Goal: Task Accomplishment & Management: Manage account settings

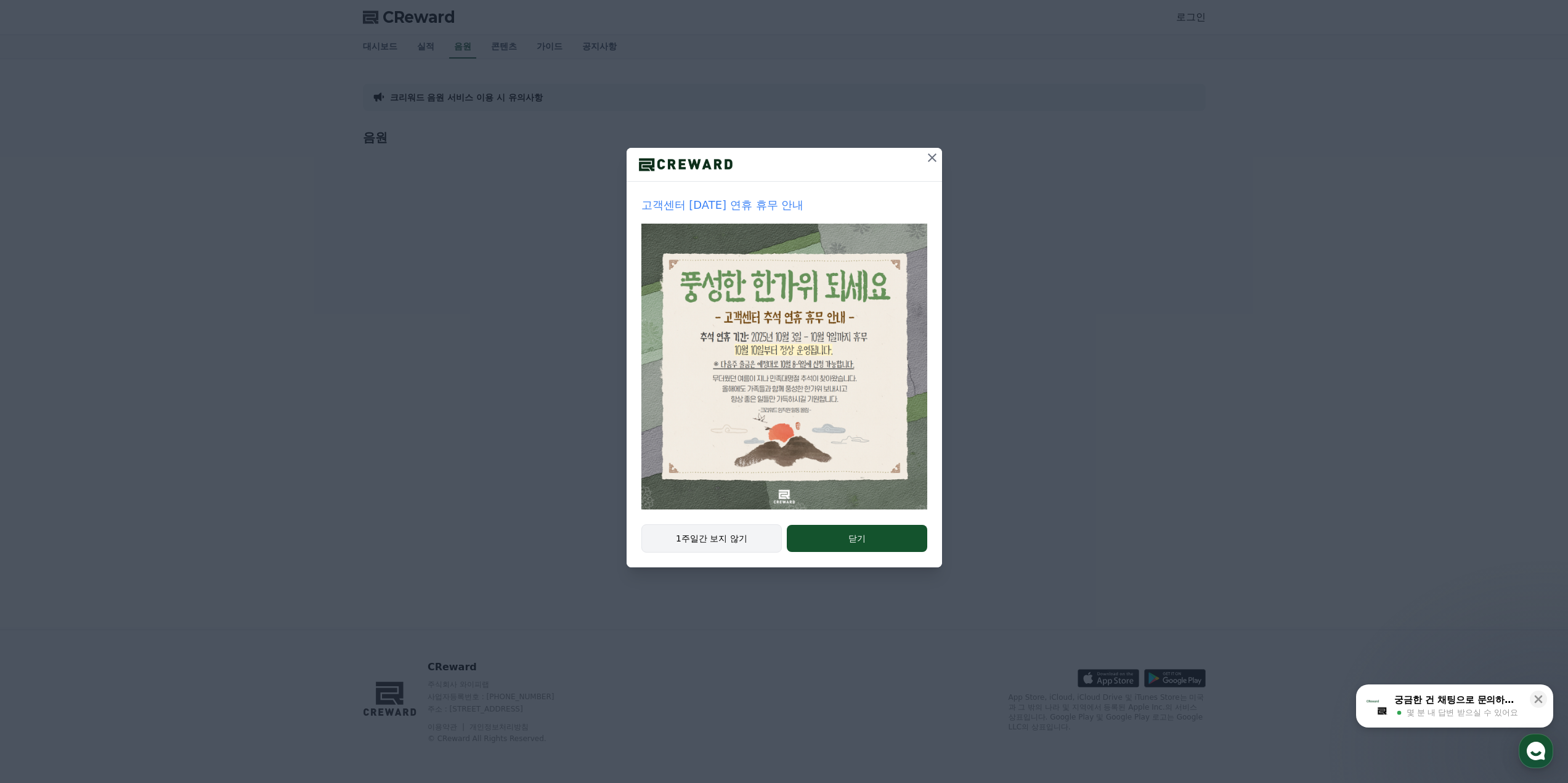
click at [707, 544] on button "1주일간 보지 않기" at bounding box center [712, 538] width 141 height 28
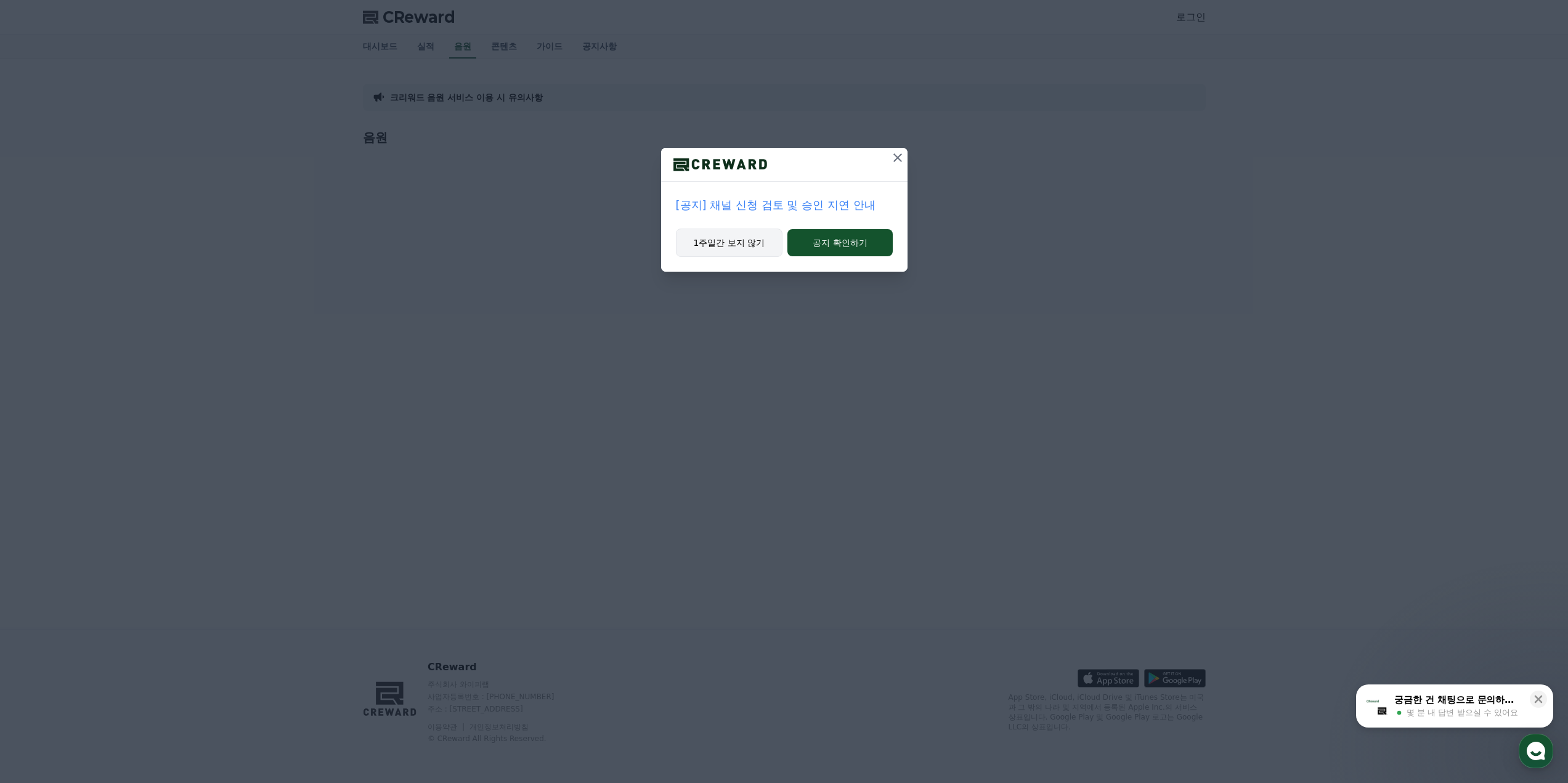
click at [719, 245] on button "1주일간 보지 않기" at bounding box center [730, 243] width 107 height 28
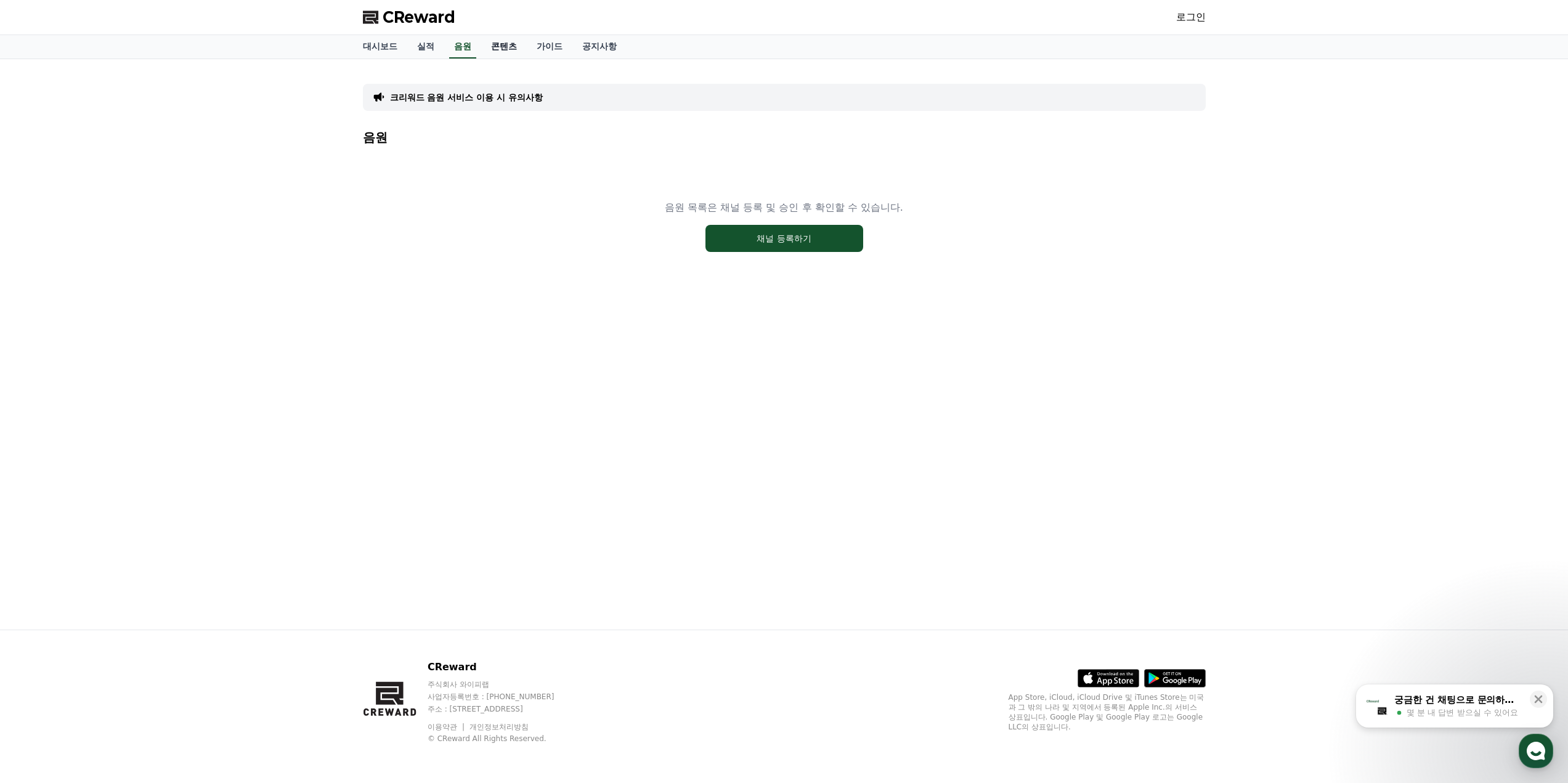
click at [493, 47] on link "콘텐츠" at bounding box center [504, 47] width 45 height 23
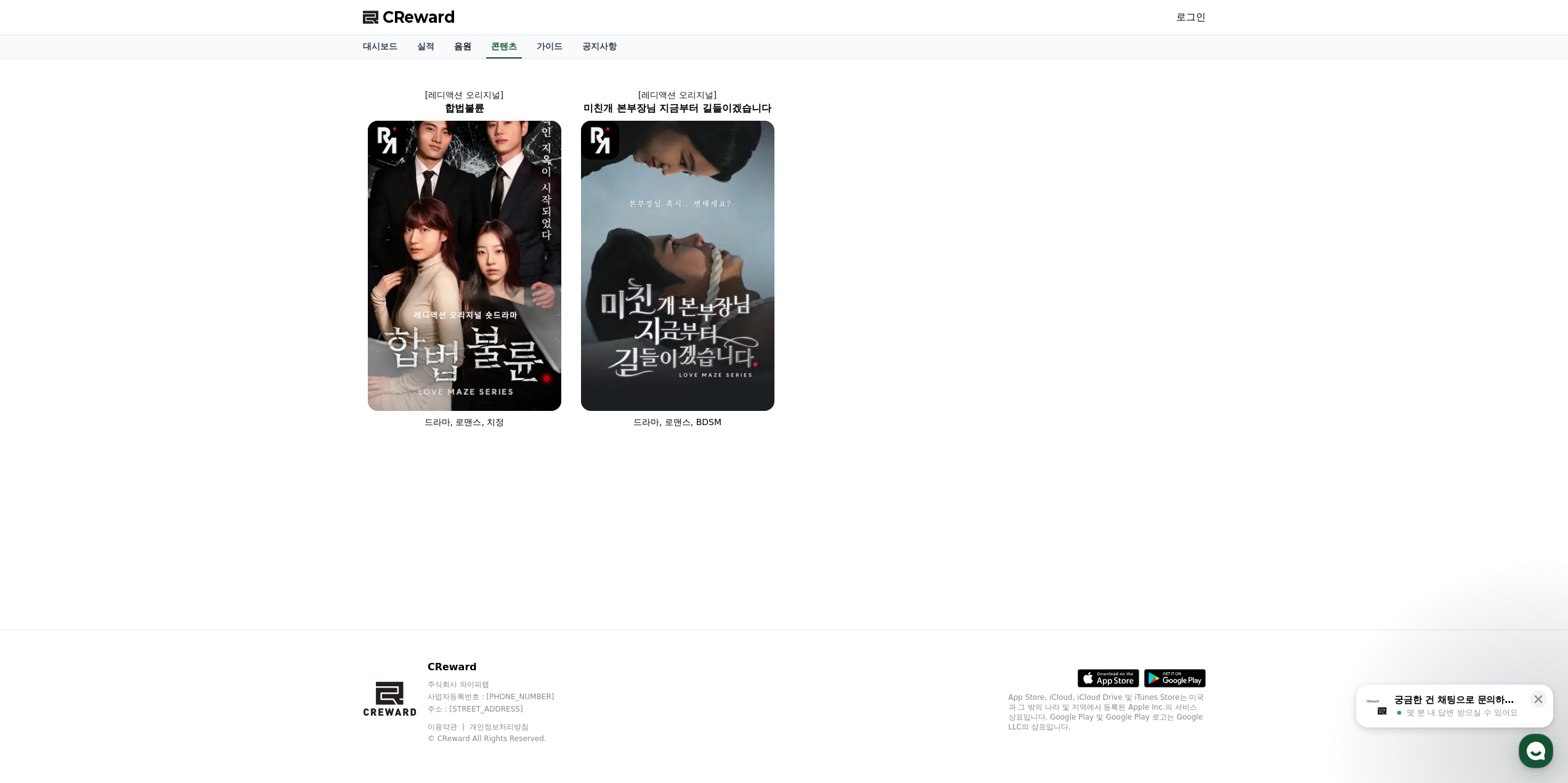
click at [458, 50] on link "음원" at bounding box center [462, 47] width 37 height 23
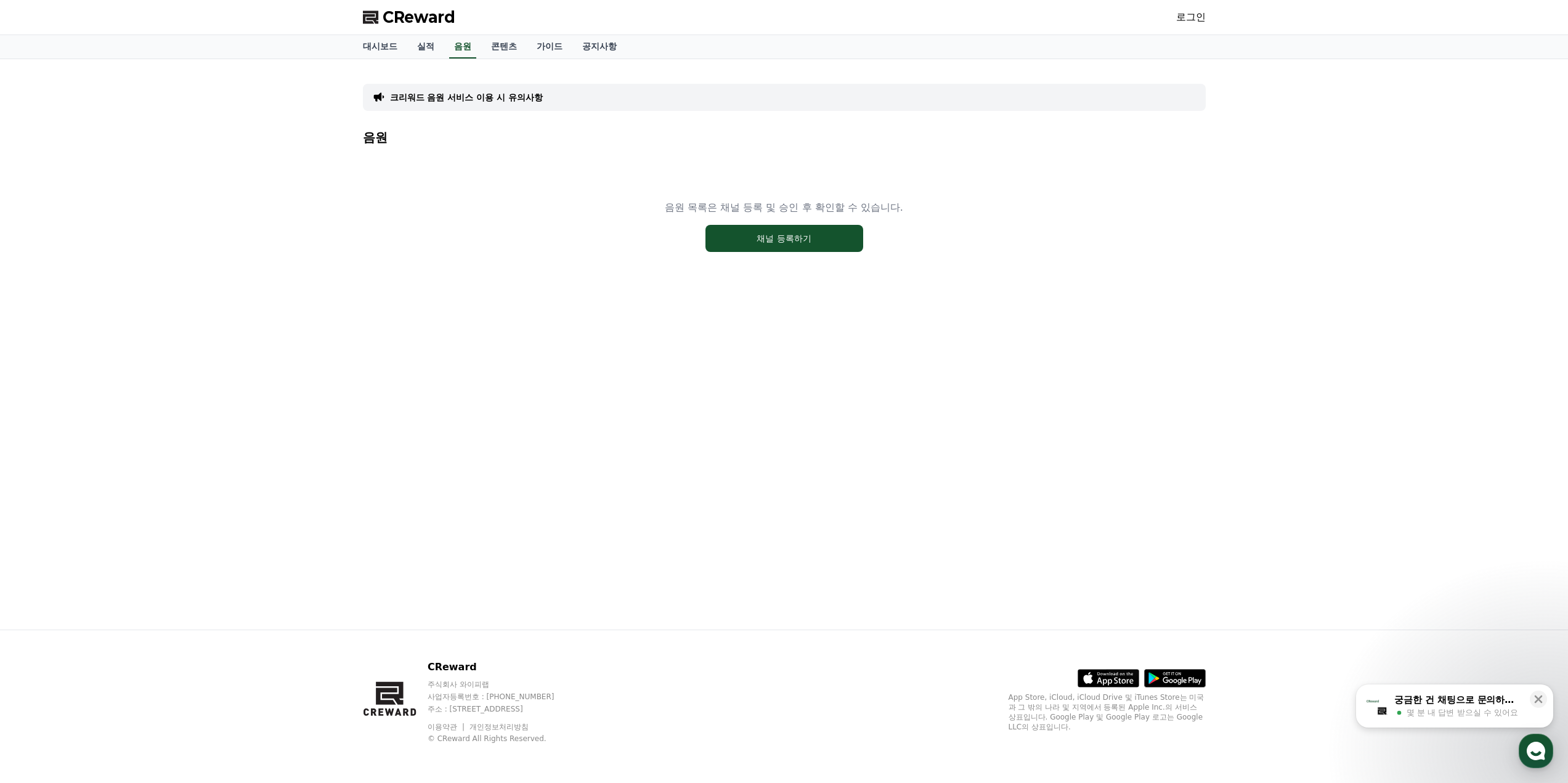
click at [1174, 22] on div "CReward 로그인" at bounding box center [784, 17] width 863 height 35
click at [1180, 22] on link "로그인" at bounding box center [1191, 18] width 30 height 15
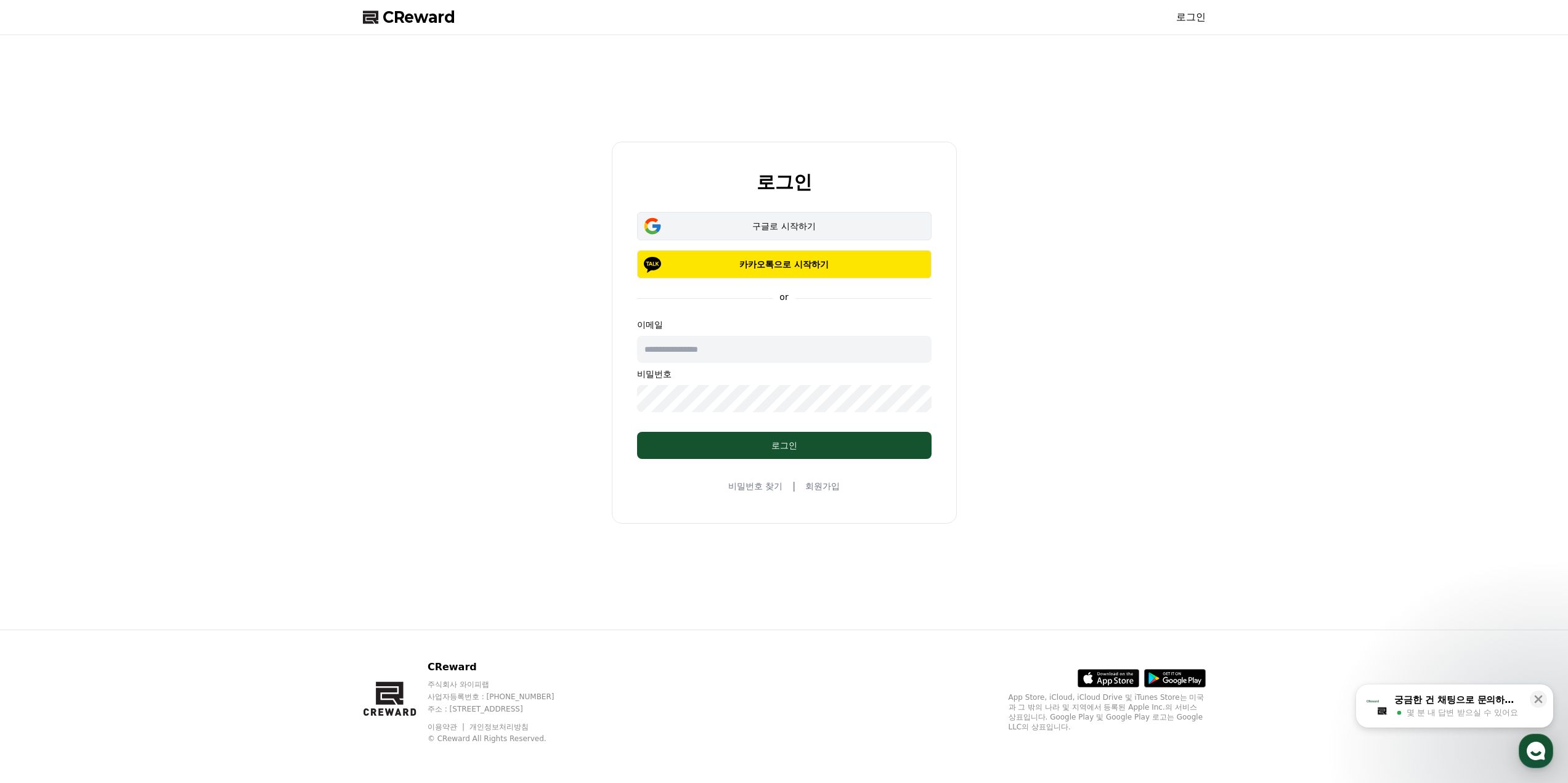
click at [785, 223] on div "구글로 시작하기" at bounding box center [784, 226] width 259 height 12
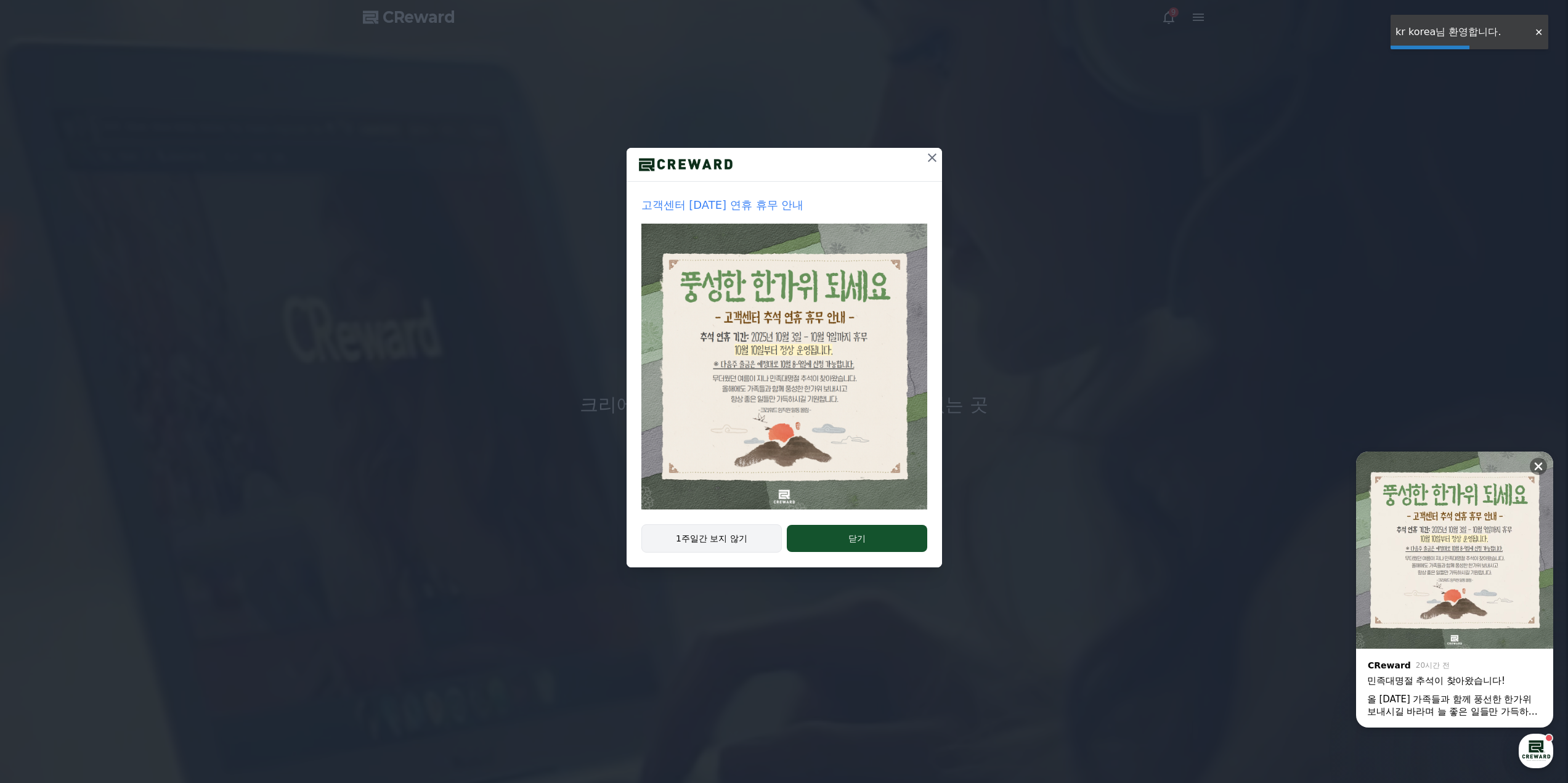
click at [741, 537] on button "1주일간 보지 않기" at bounding box center [712, 538] width 141 height 28
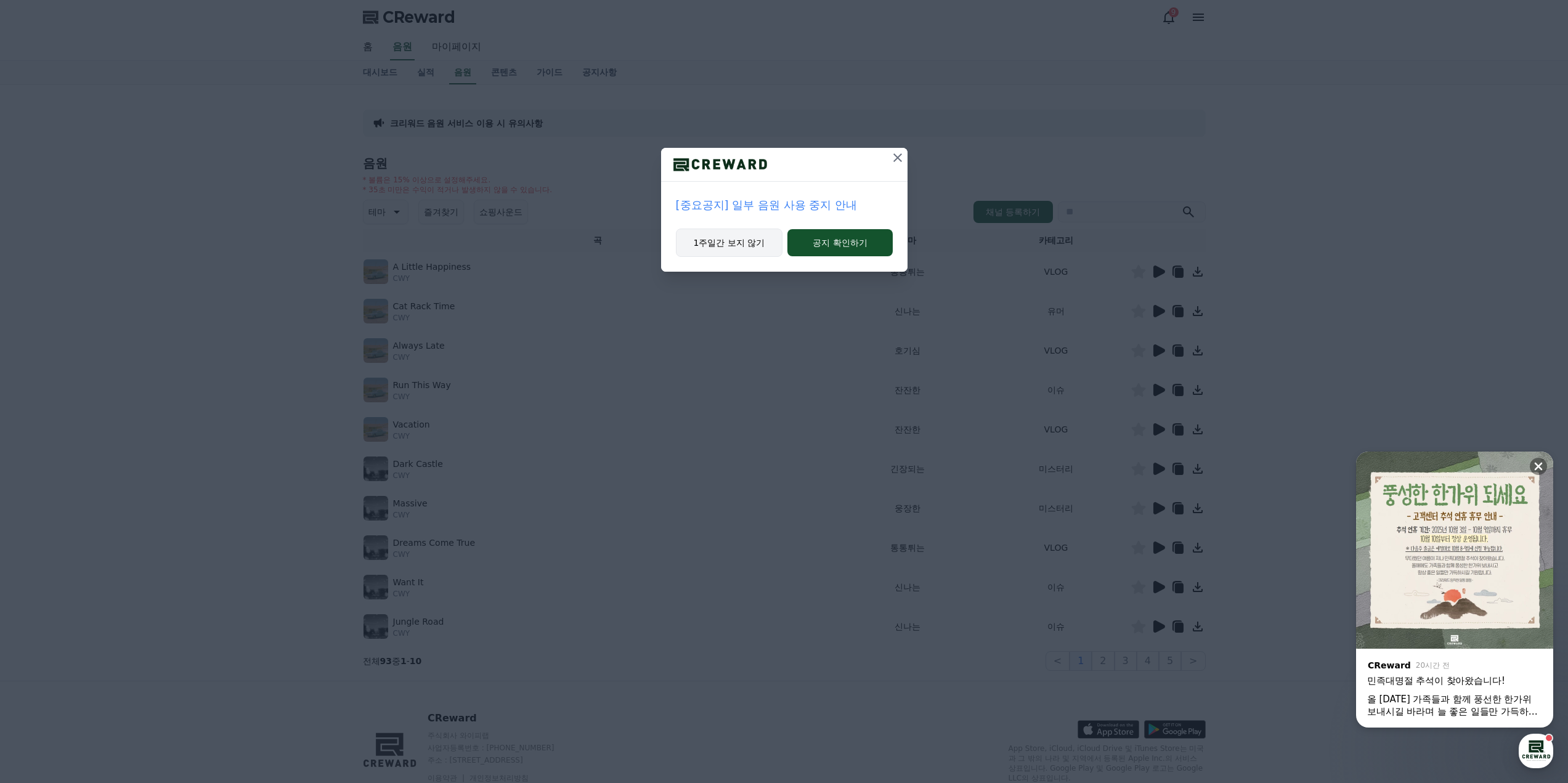
click at [715, 244] on button "1주일간 보지 않기" at bounding box center [730, 243] width 107 height 28
click at [891, 159] on icon at bounding box center [898, 157] width 15 height 15
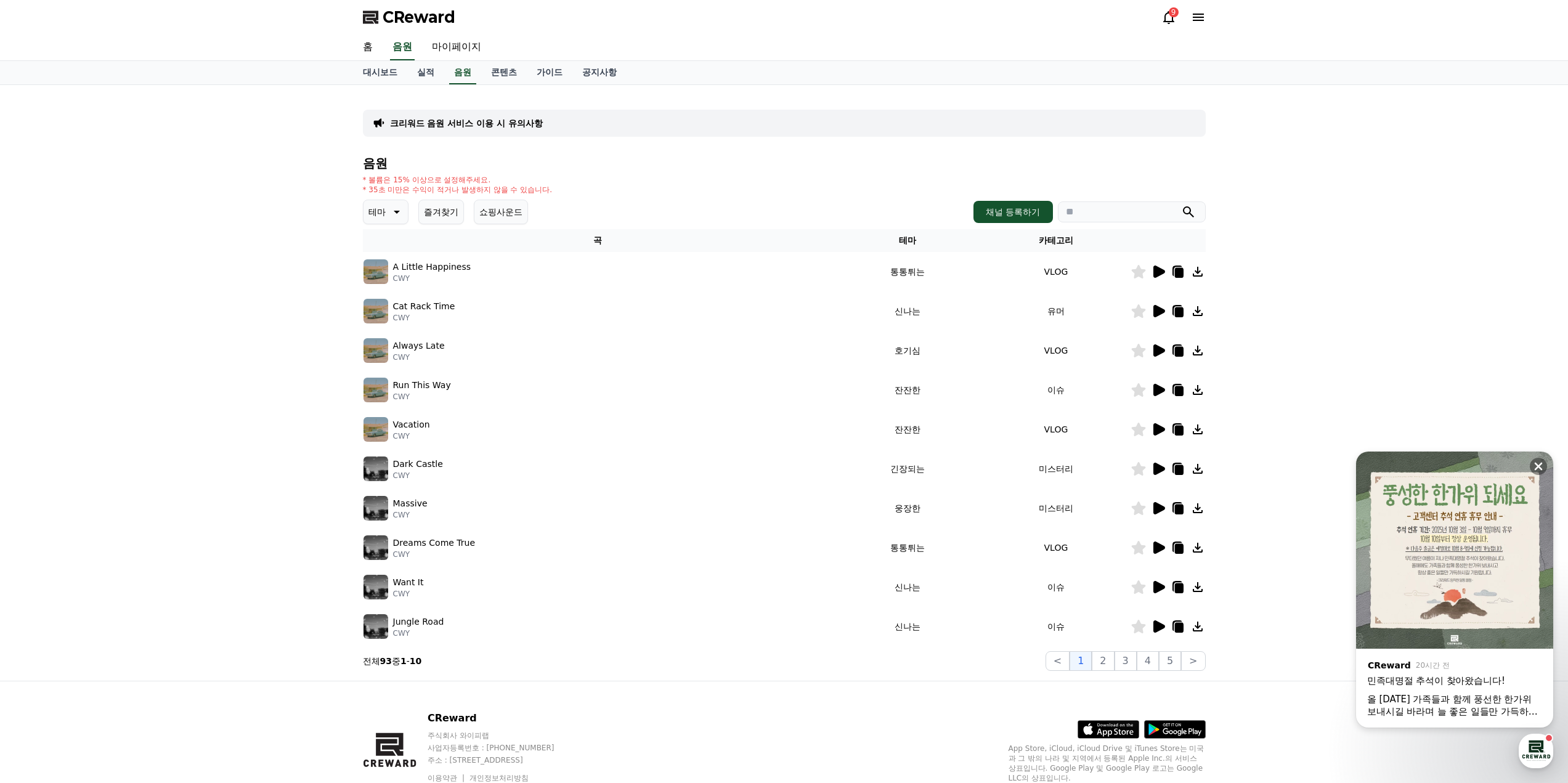
click at [444, 208] on button "즐겨찾기" at bounding box center [441, 212] width 45 height 24
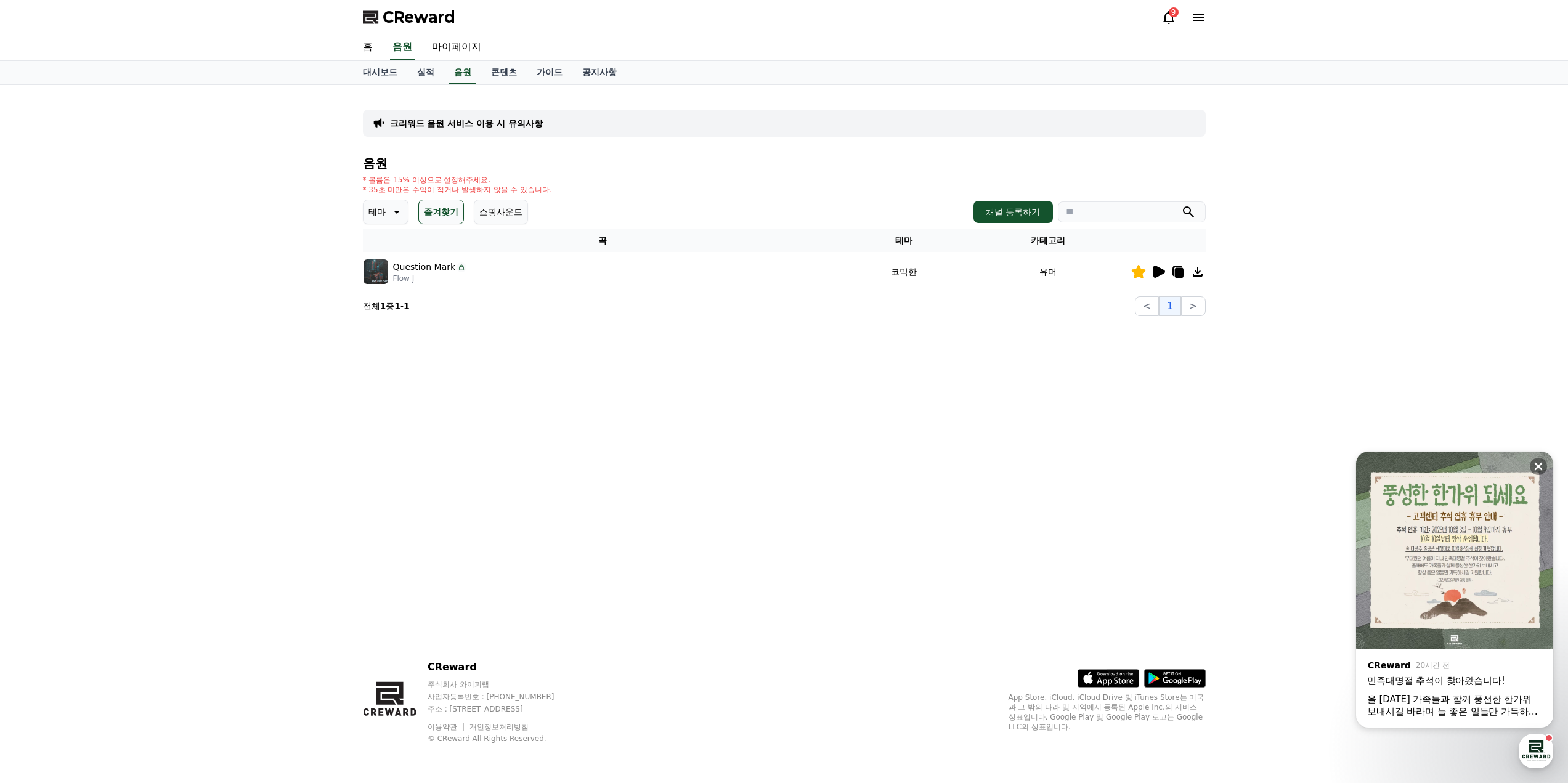
click at [393, 202] on button "테마" at bounding box center [386, 212] width 45 height 24
click at [521, 160] on h4 "음원" at bounding box center [785, 164] width 843 height 14
click at [388, 286] on button "어두운" at bounding box center [382, 279] width 36 height 27
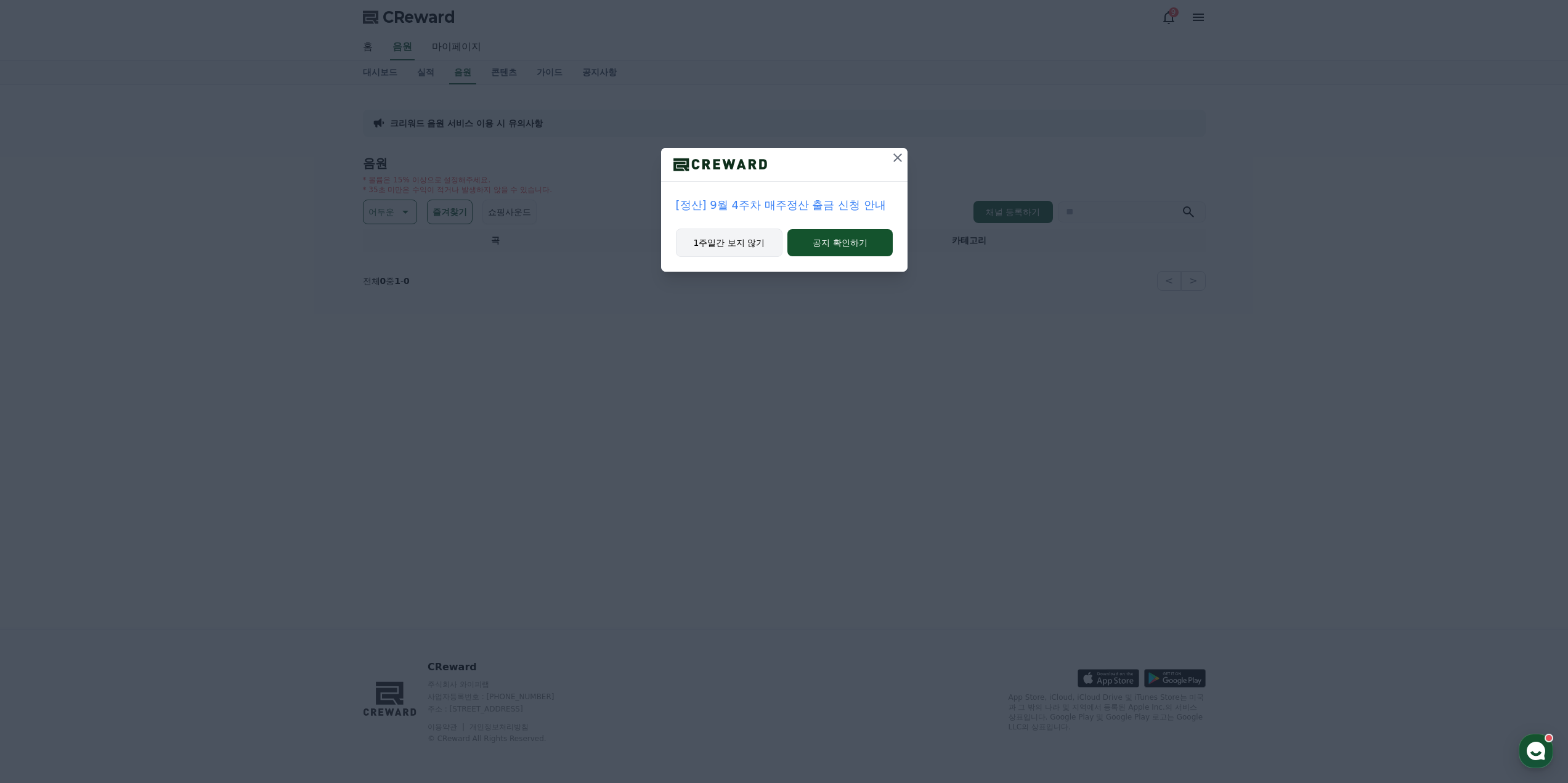
click at [717, 244] on button "1주일간 보지 않기" at bounding box center [730, 243] width 107 height 28
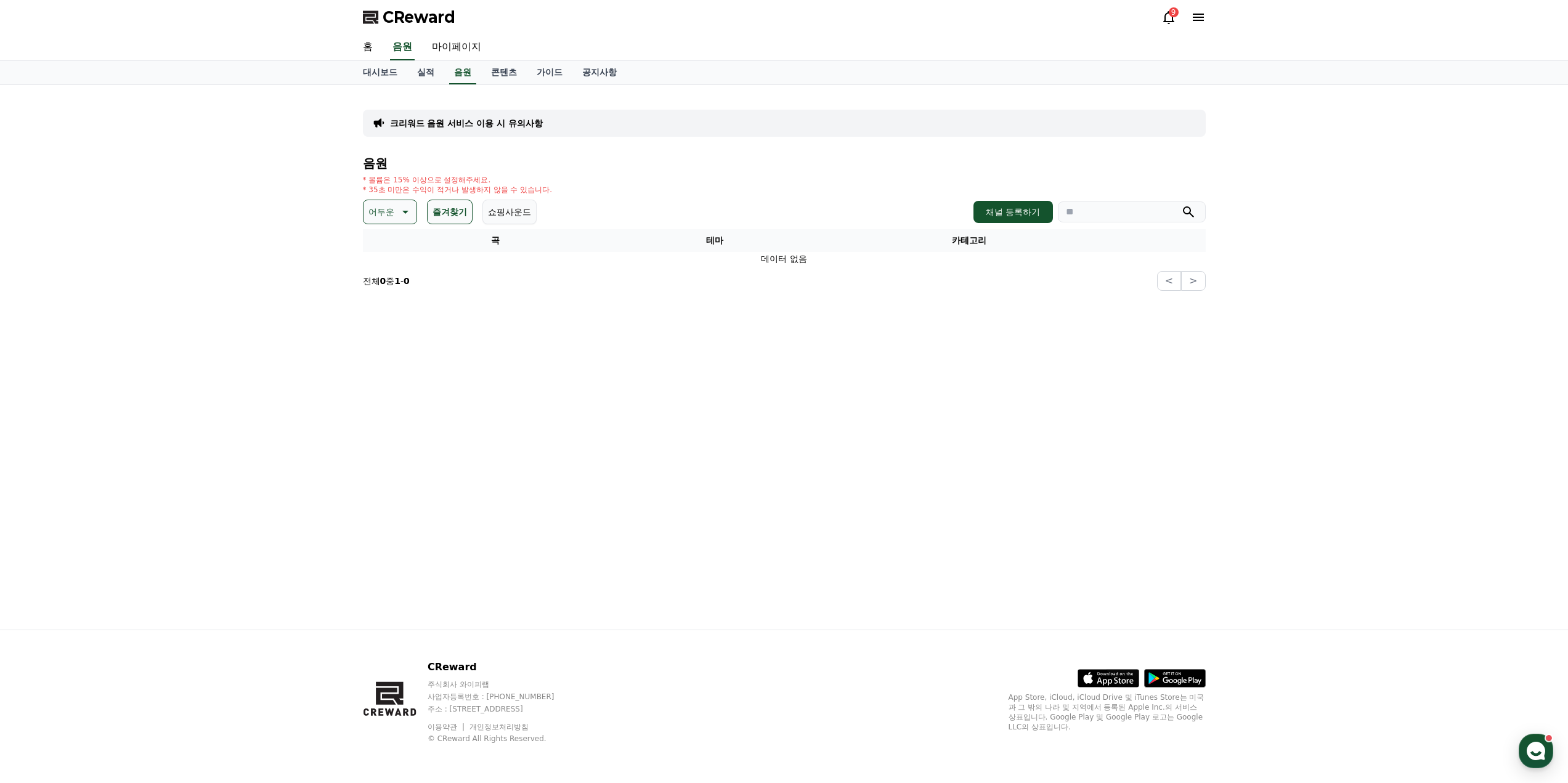
click at [386, 212] on p "어두운" at bounding box center [381, 212] width 26 height 17
click at [384, 242] on button "전체" at bounding box center [378, 244] width 27 height 27
click at [453, 47] on link "마이페이지" at bounding box center [457, 47] width 69 height 26
select select "**********"
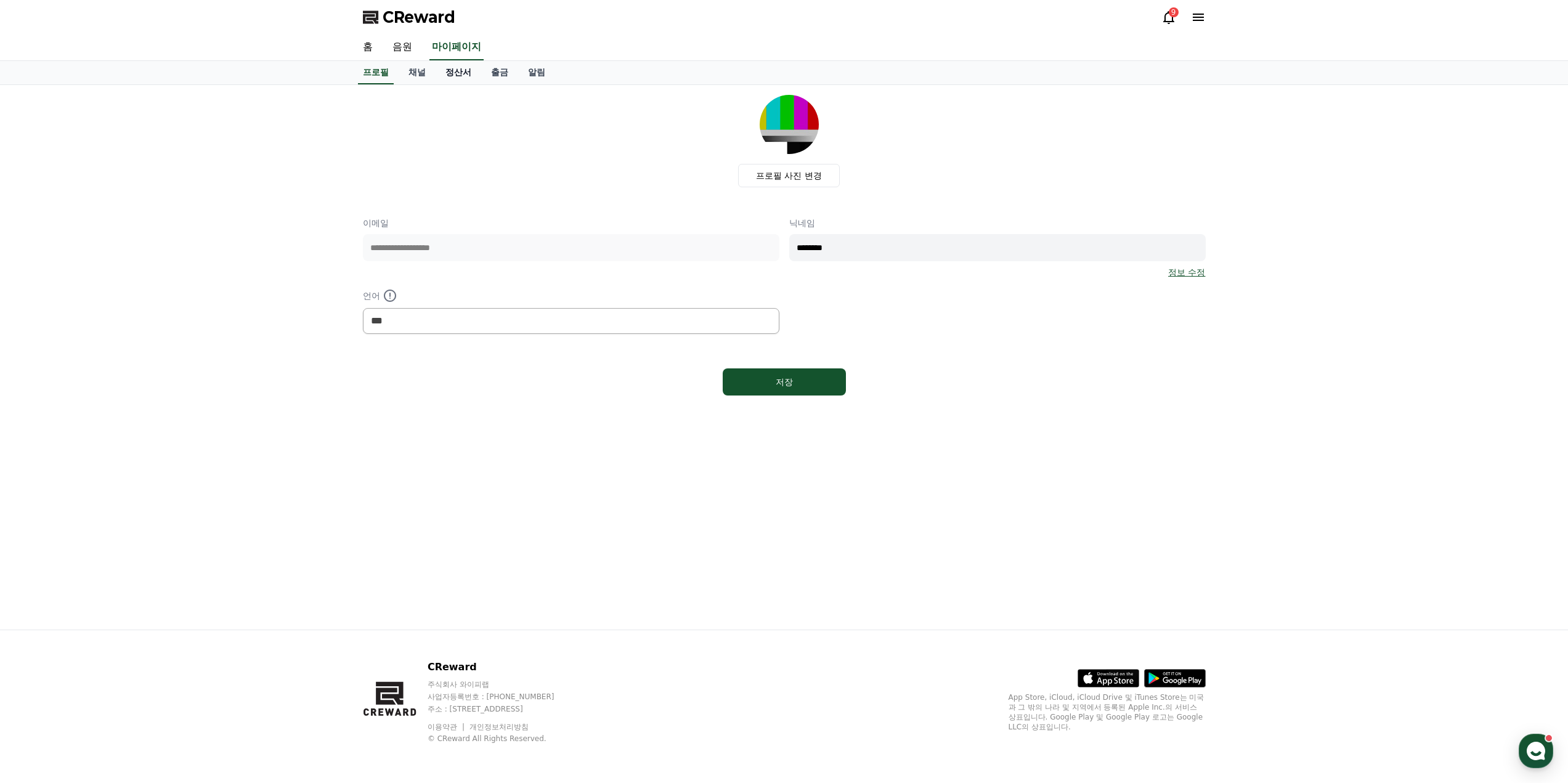
click at [447, 67] on link "정산서" at bounding box center [458, 73] width 45 height 23
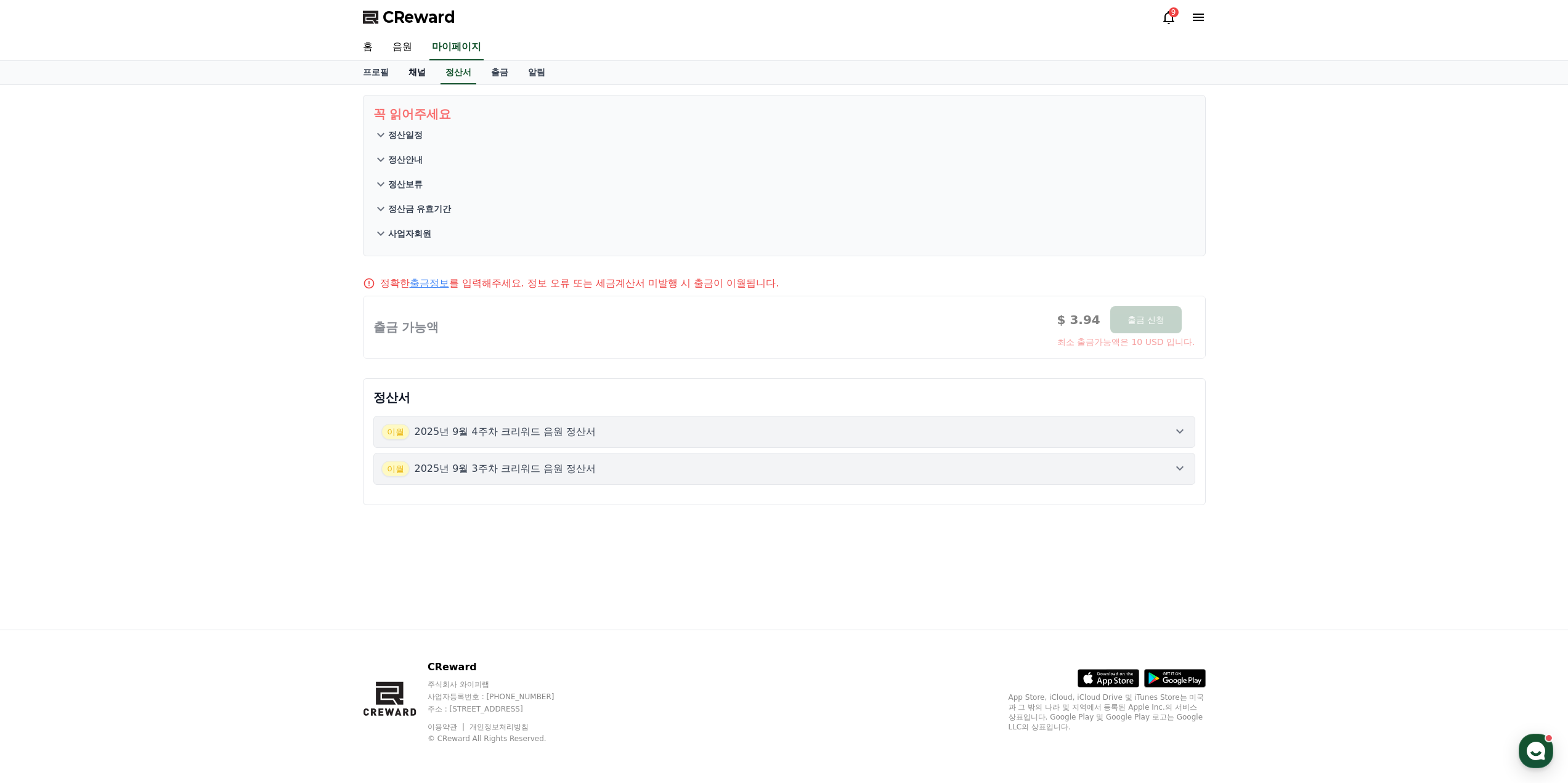
click at [428, 70] on link "채널" at bounding box center [417, 73] width 37 height 23
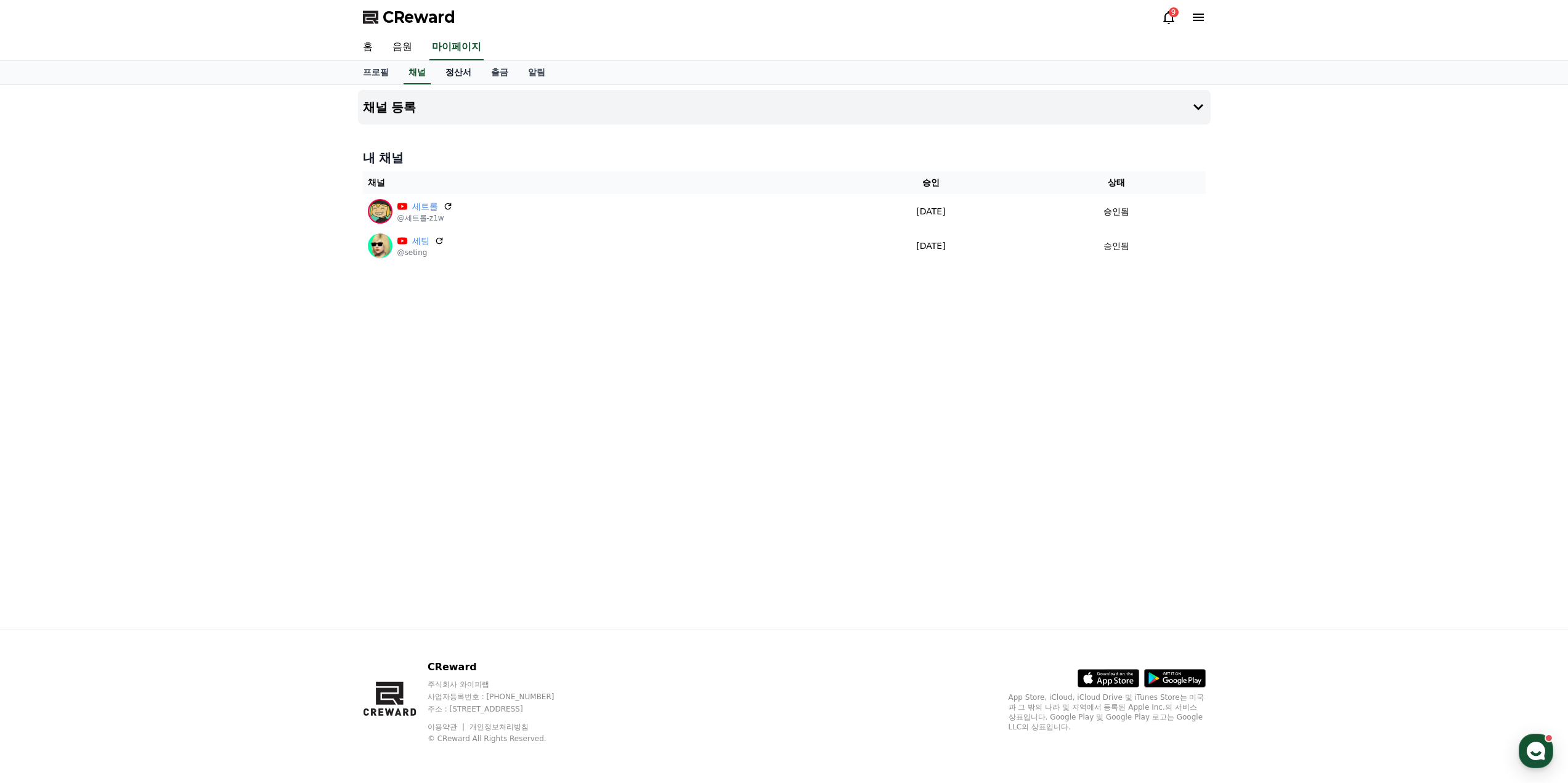
click at [457, 75] on link "정산서" at bounding box center [458, 73] width 45 height 23
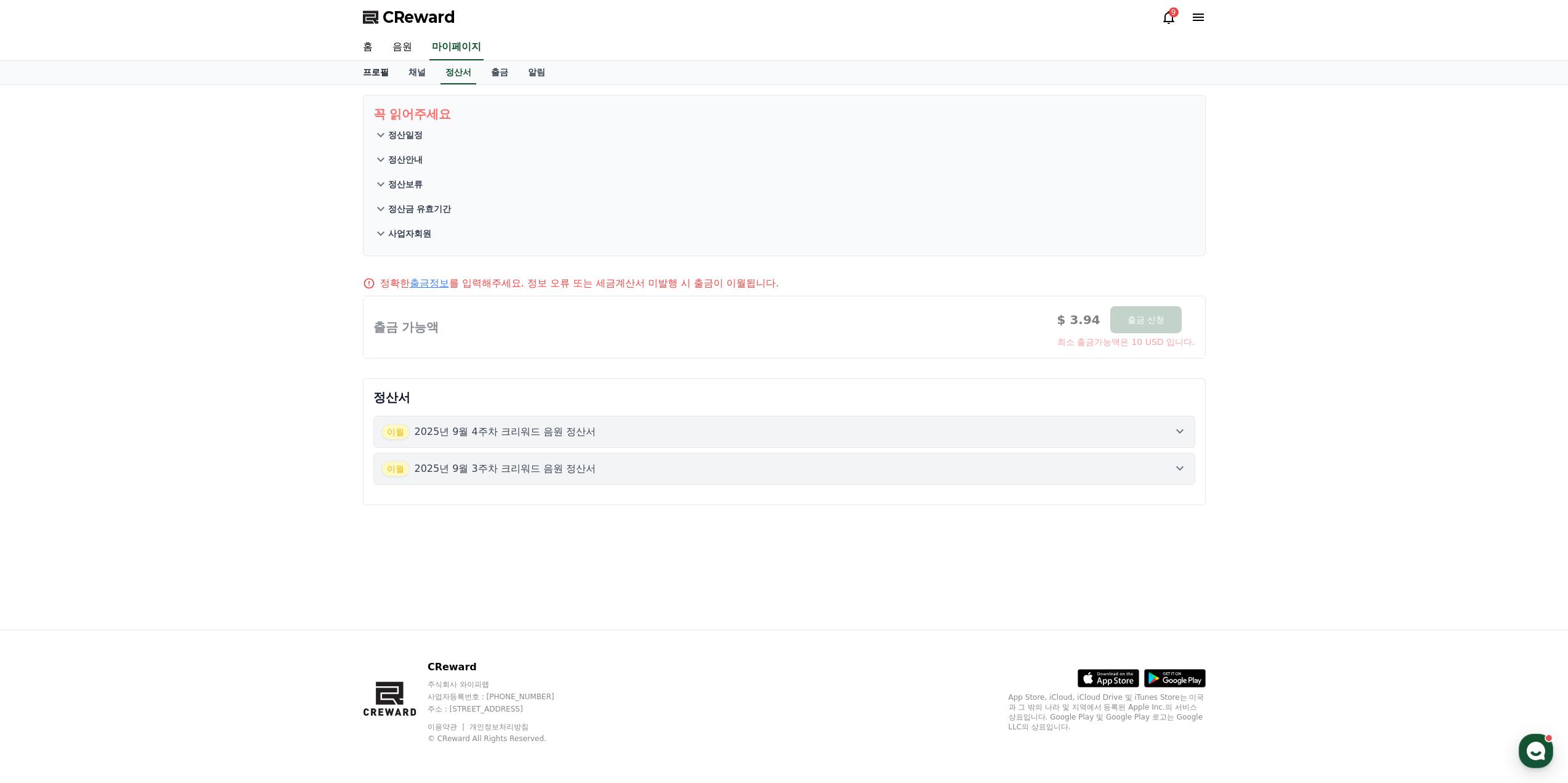
click at [373, 75] on link "프로필" at bounding box center [375, 73] width 45 height 23
select select "**********"
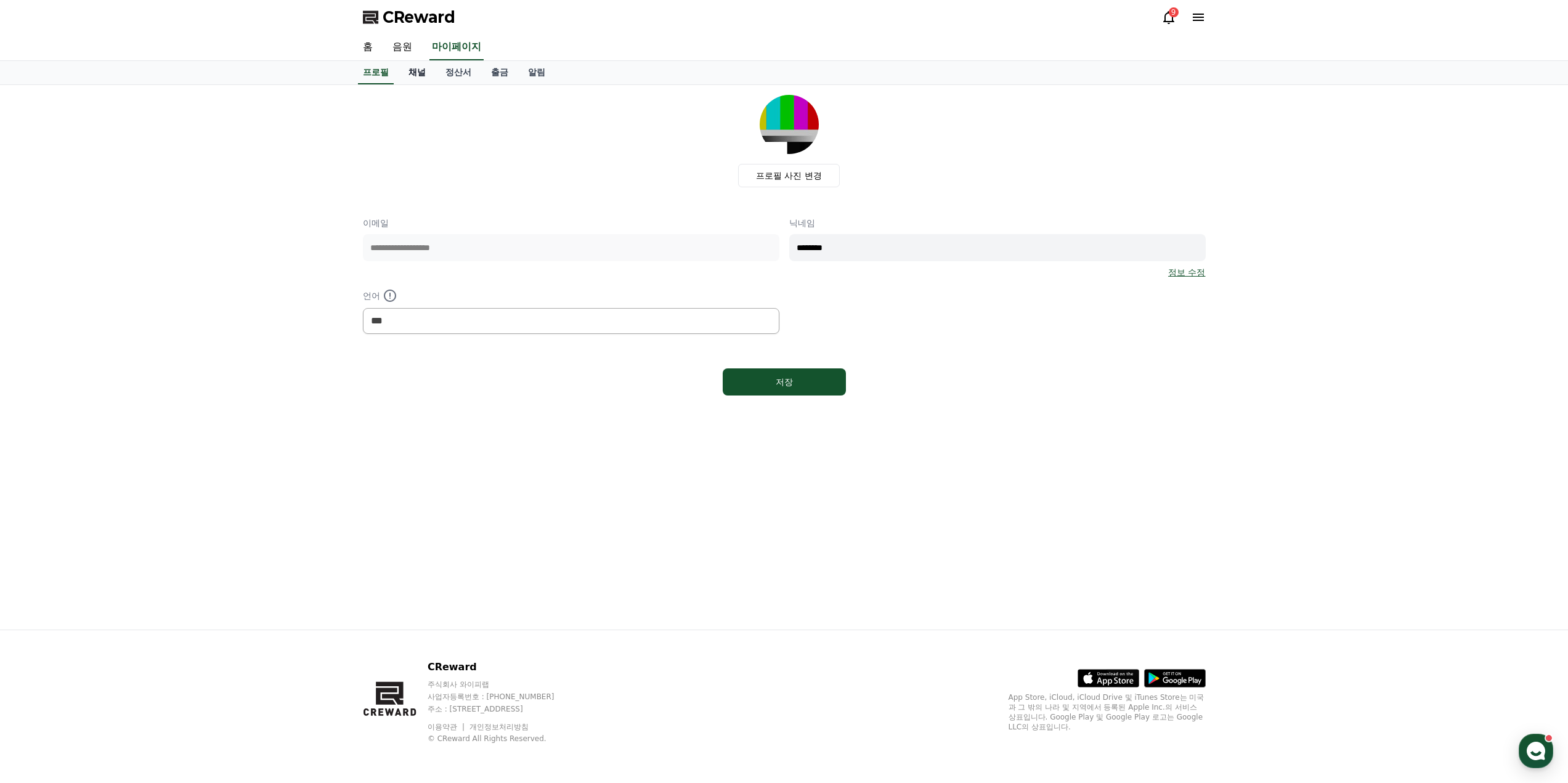
click at [402, 75] on link "채널" at bounding box center [417, 73] width 37 height 23
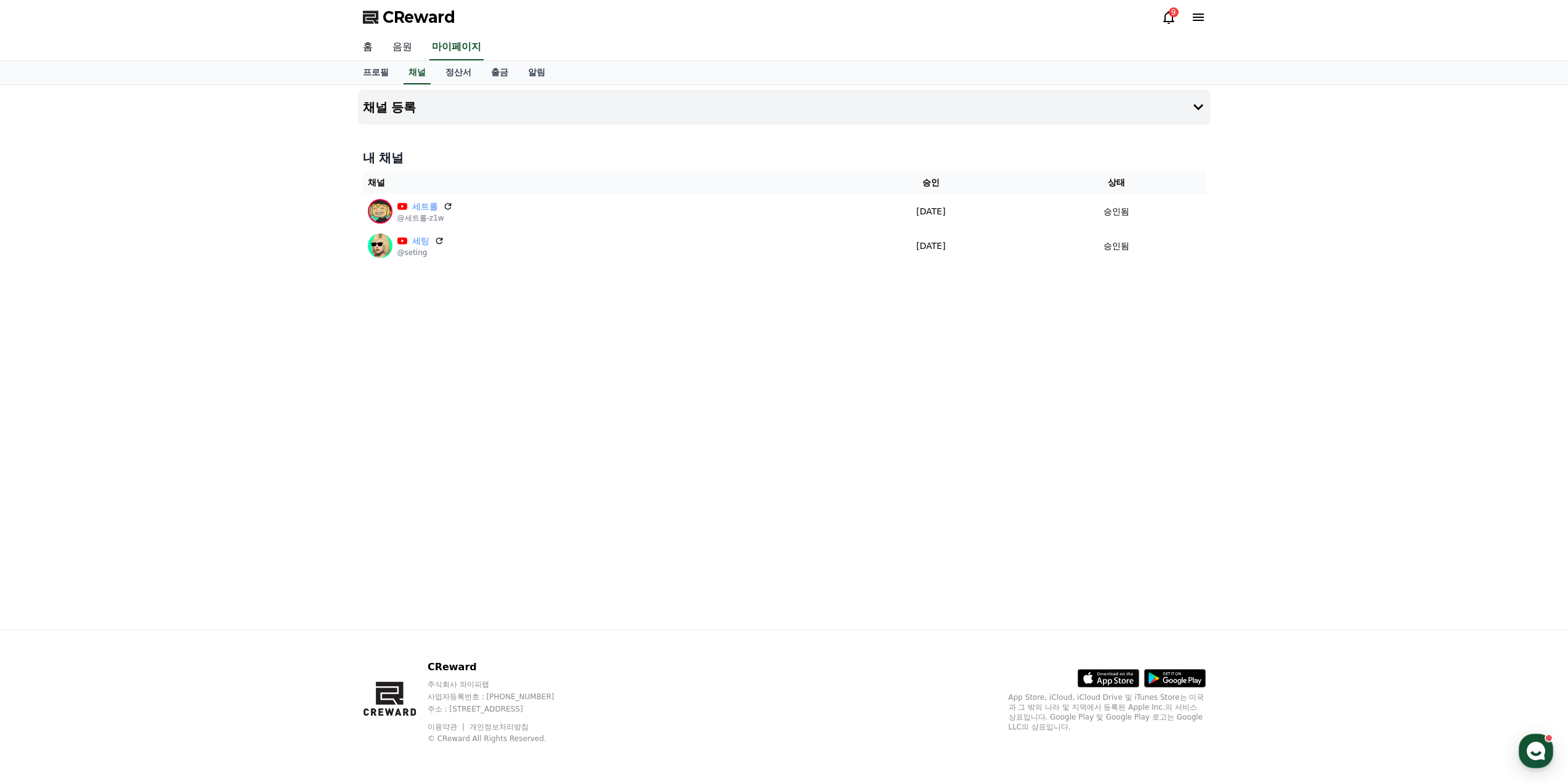
click at [397, 47] on link "음원" at bounding box center [403, 47] width 39 height 26
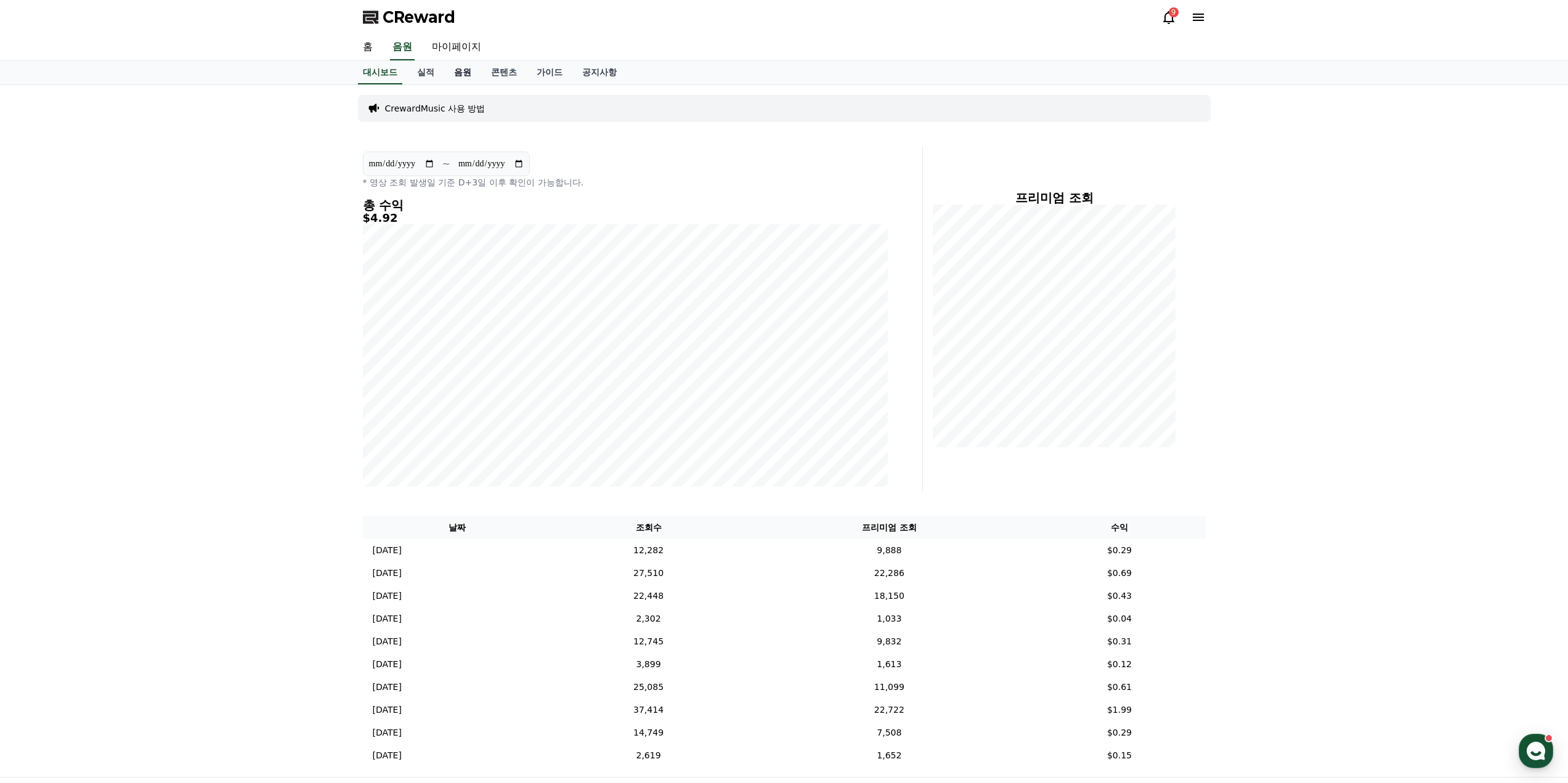
click at [460, 70] on link "음원" at bounding box center [462, 73] width 37 height 23
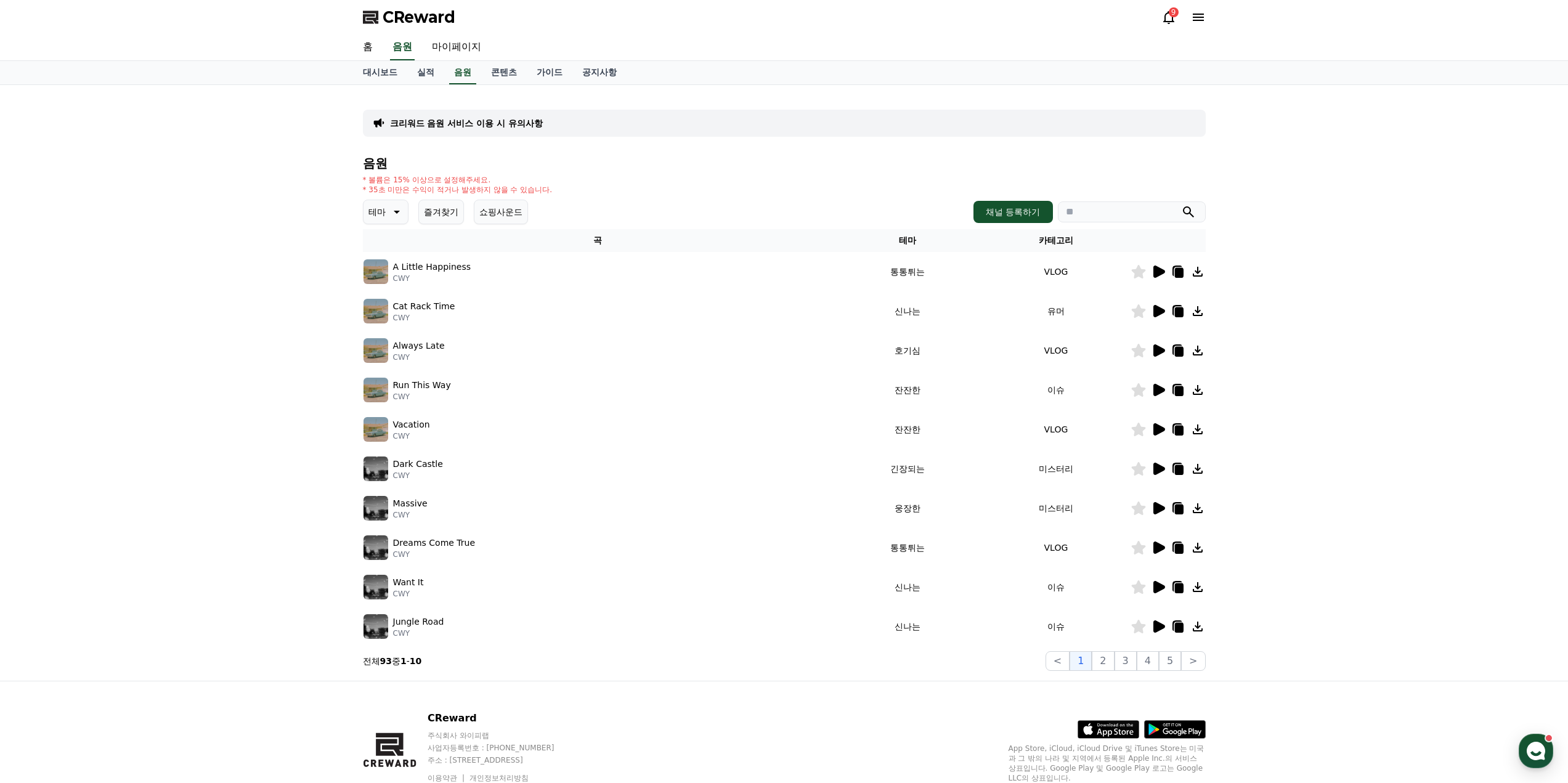
click at [1157, 269] on icon at bounding box center [1159, 271] width 12 height 12
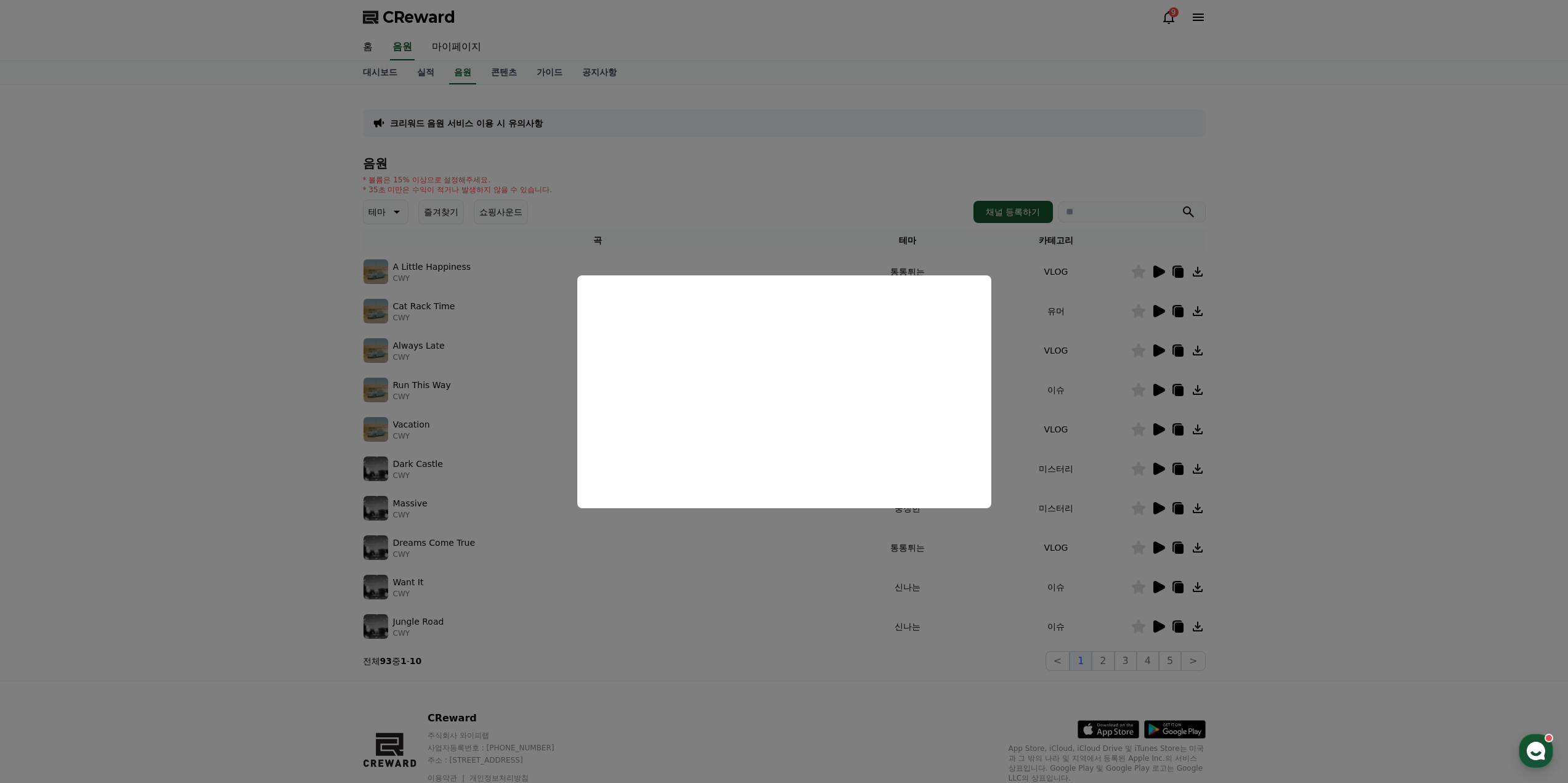
drag, startPoint x: 754, startPoint y: 180, endPoint x: 720, endPoint y: 197, distance: 38.0
click at [754, 179] on button "close modal" at bounding box center [784, 392] width 1568 height 783
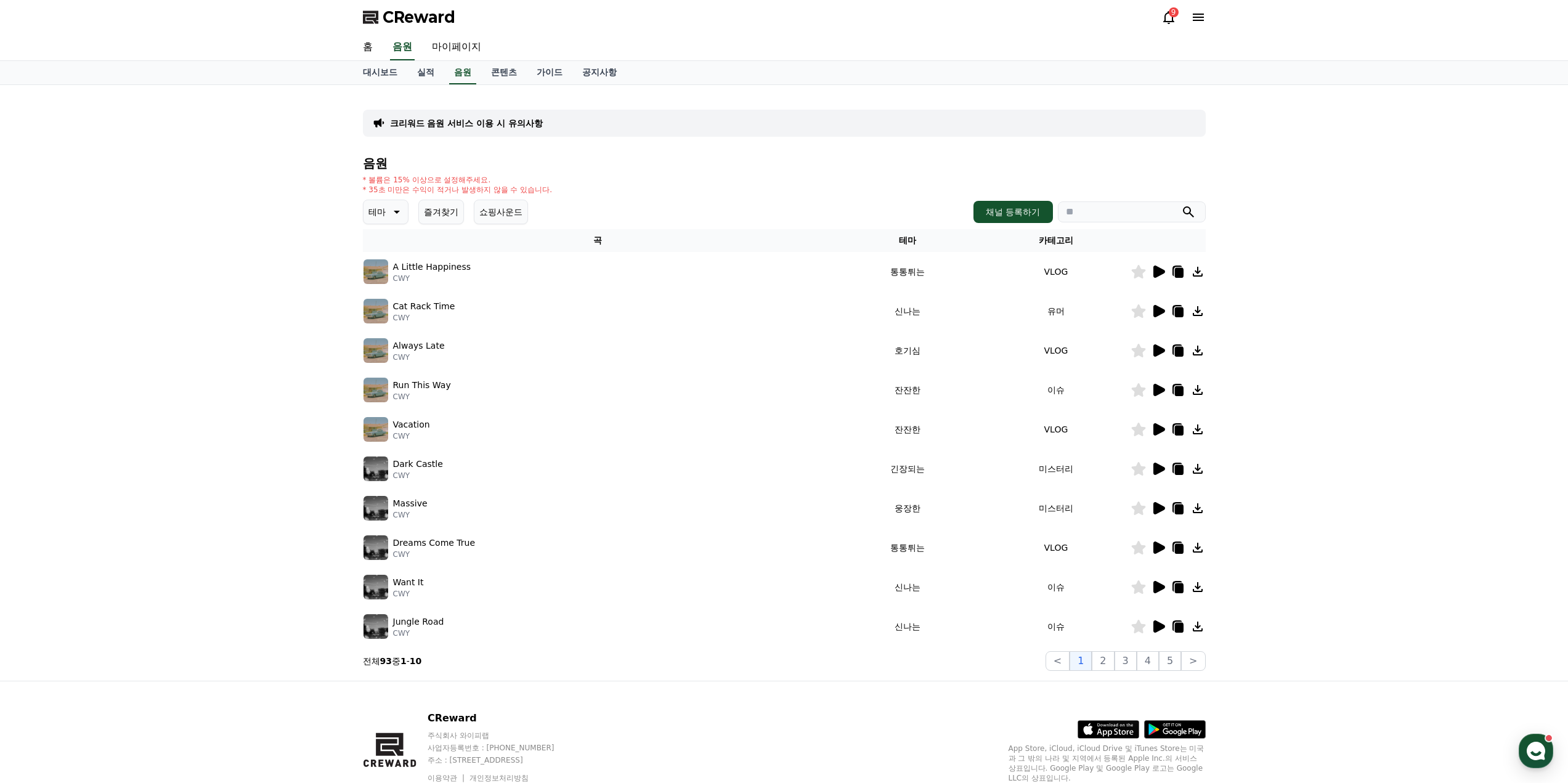
click at [393, 217] on icon at bounding box center [396, 212] width 15 height 15
click at [388, 309] on button "긴장되는" at bounding box center [386, 313] width 44 height 27
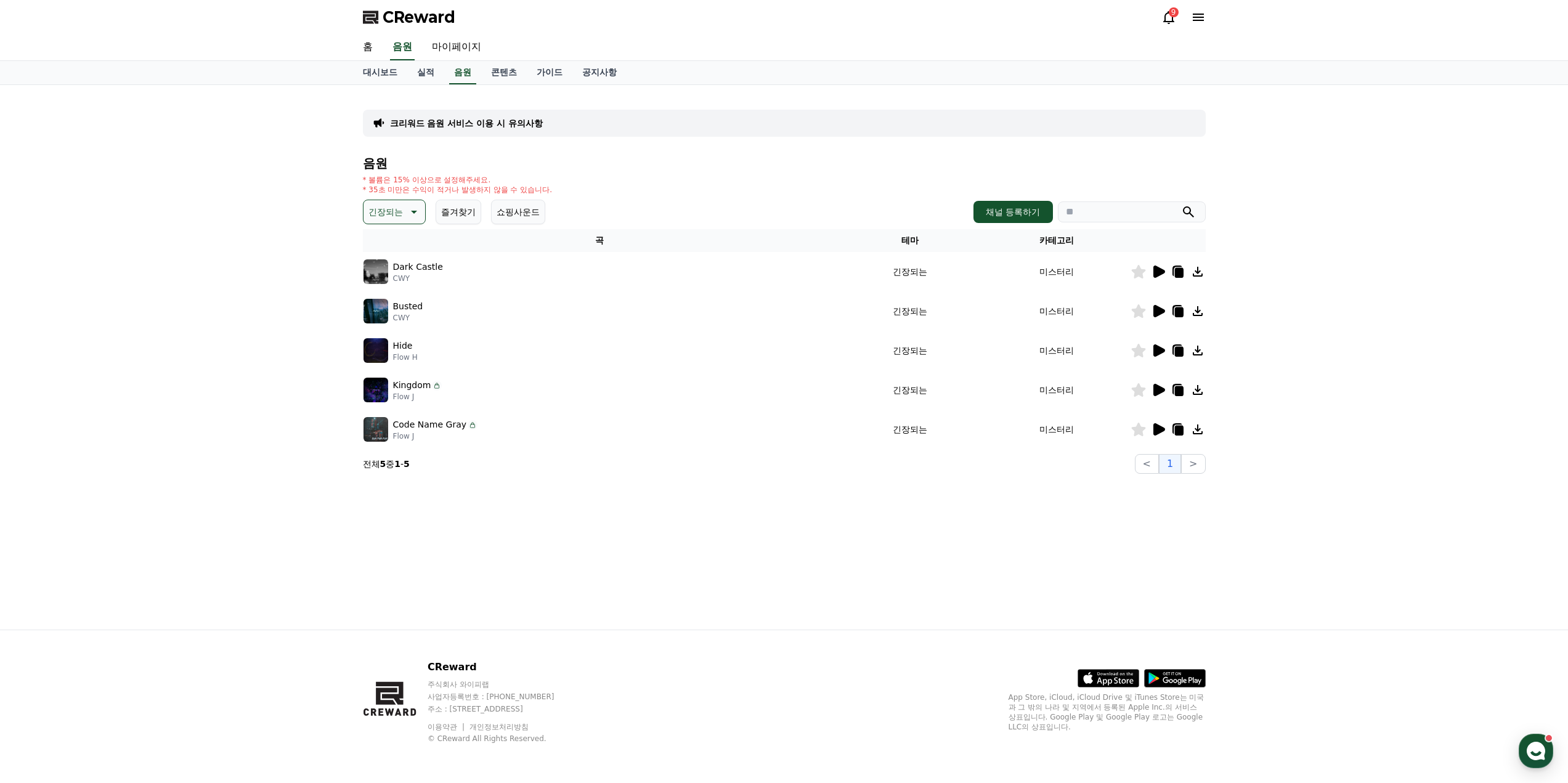
click at [1157, 266] on icon at bounding box center [1158, 271] width 15 height 15
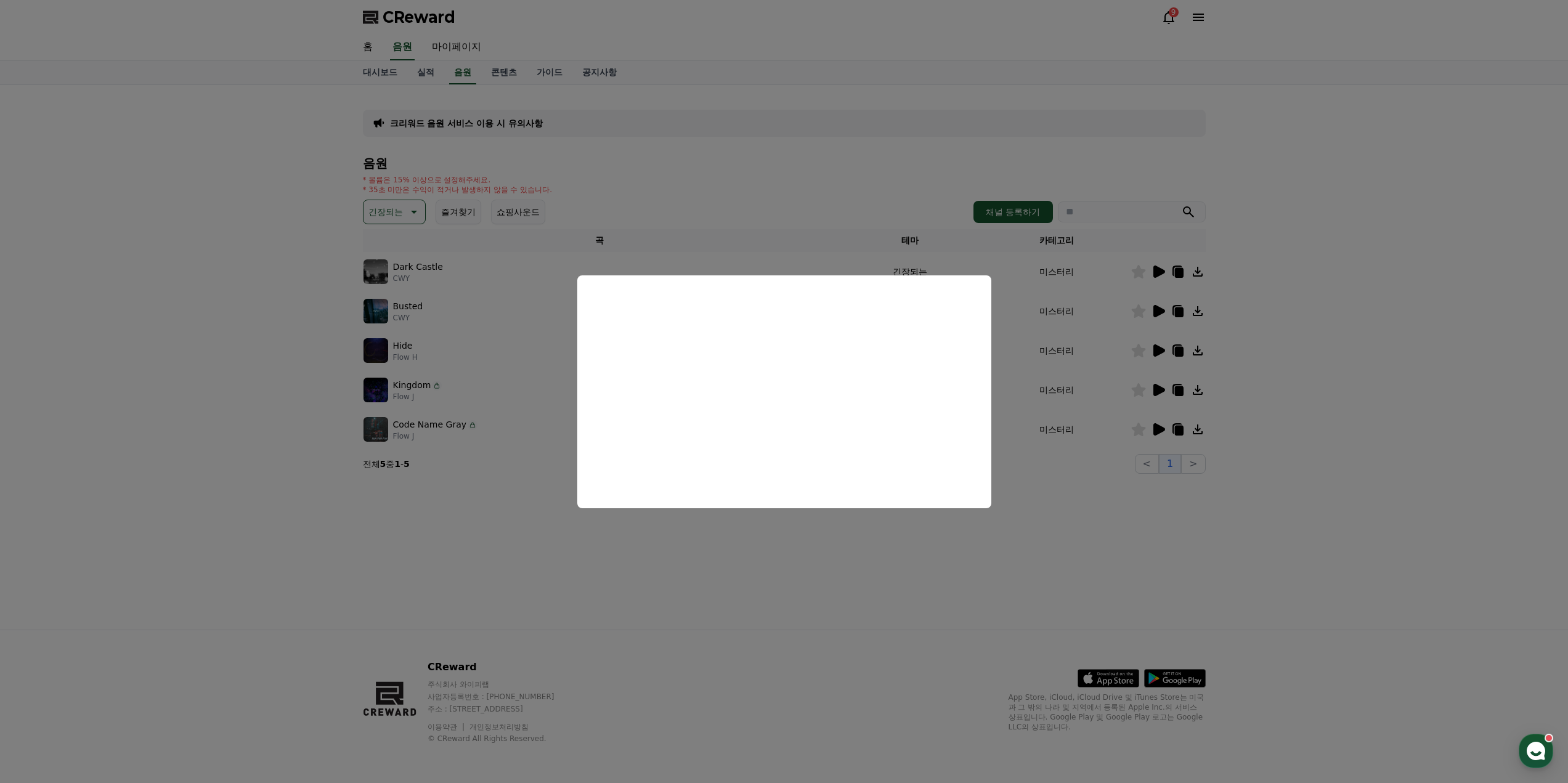
click at [772, 552] on button "close modal" at bounding box center [784, 392] width 1568 height 783
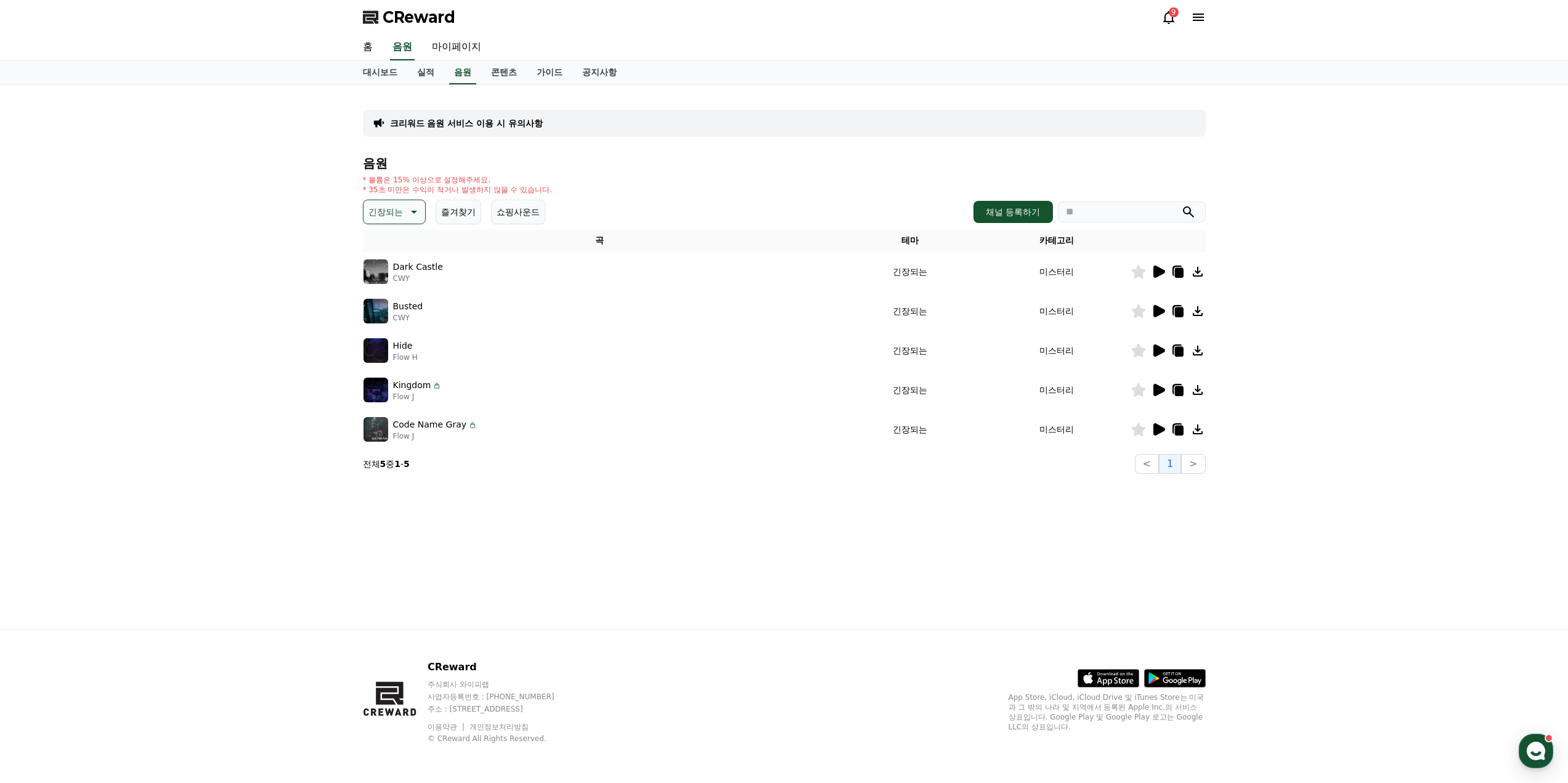
click at [1153, 269] on icon at bounding box center [1159, 271] width 12 height 12
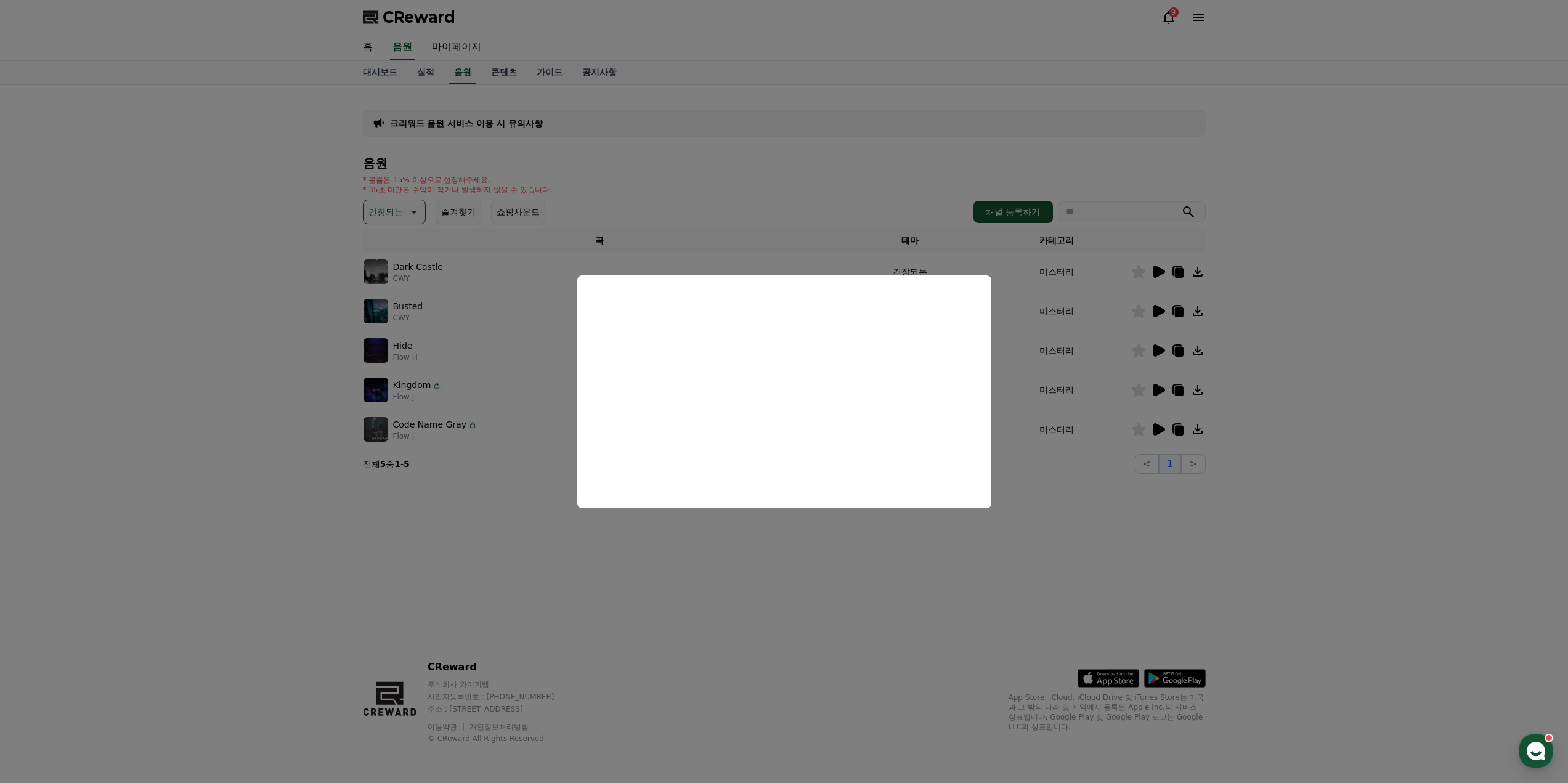
click at [742, 600] on button "close modal" at bounding box center [784, 392] width 1568 height 783
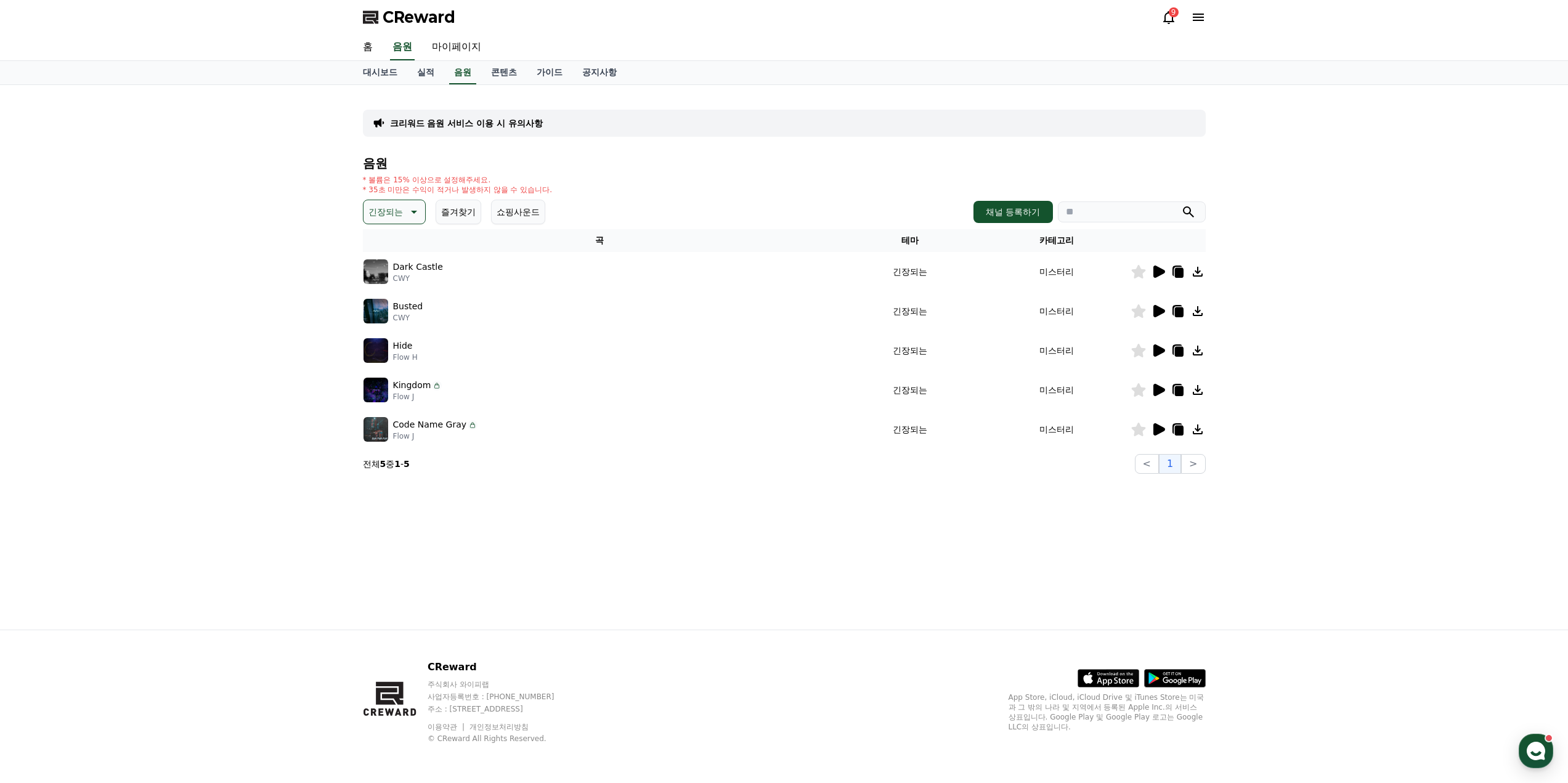
click at [1157, 310] on icon at bounding box center [1159, 311] width 12 height 12
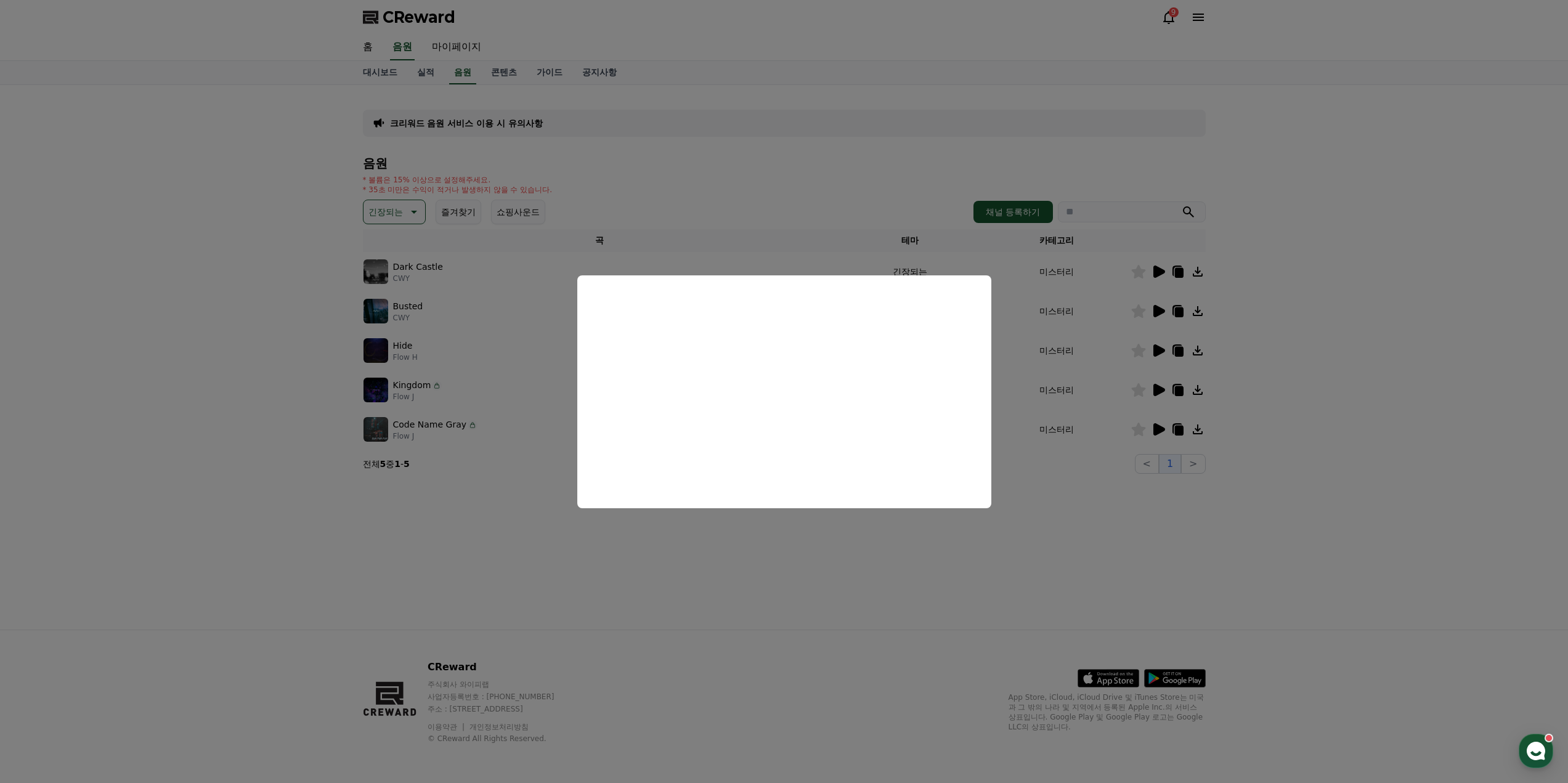
click at [826, 564] on button "close modal" at bounding box center [784, 392] width 1568 height 783
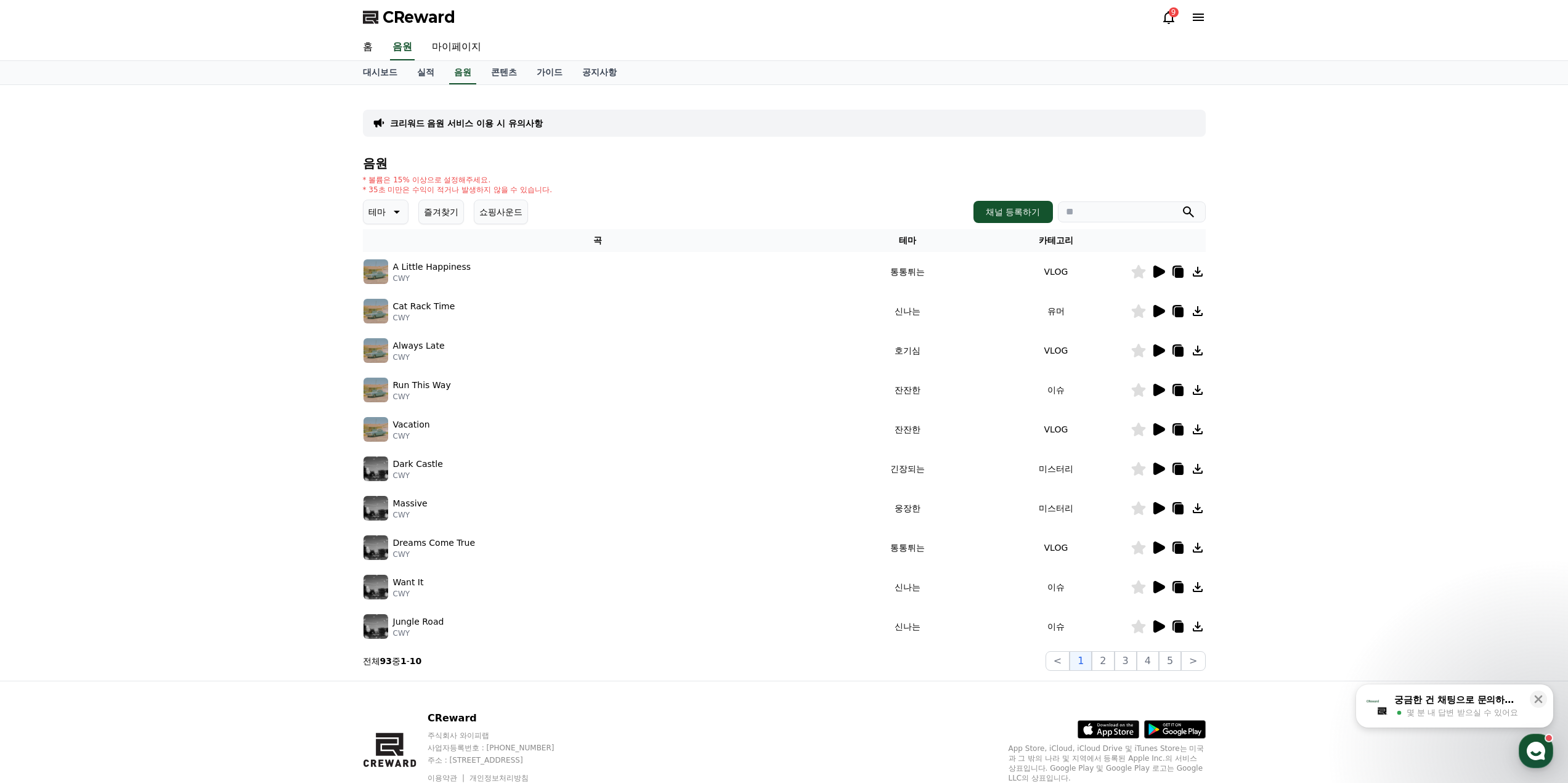
click at [428, 219] on button "즐겨찾기" at bounding box center [441, 212] width 45 height 24
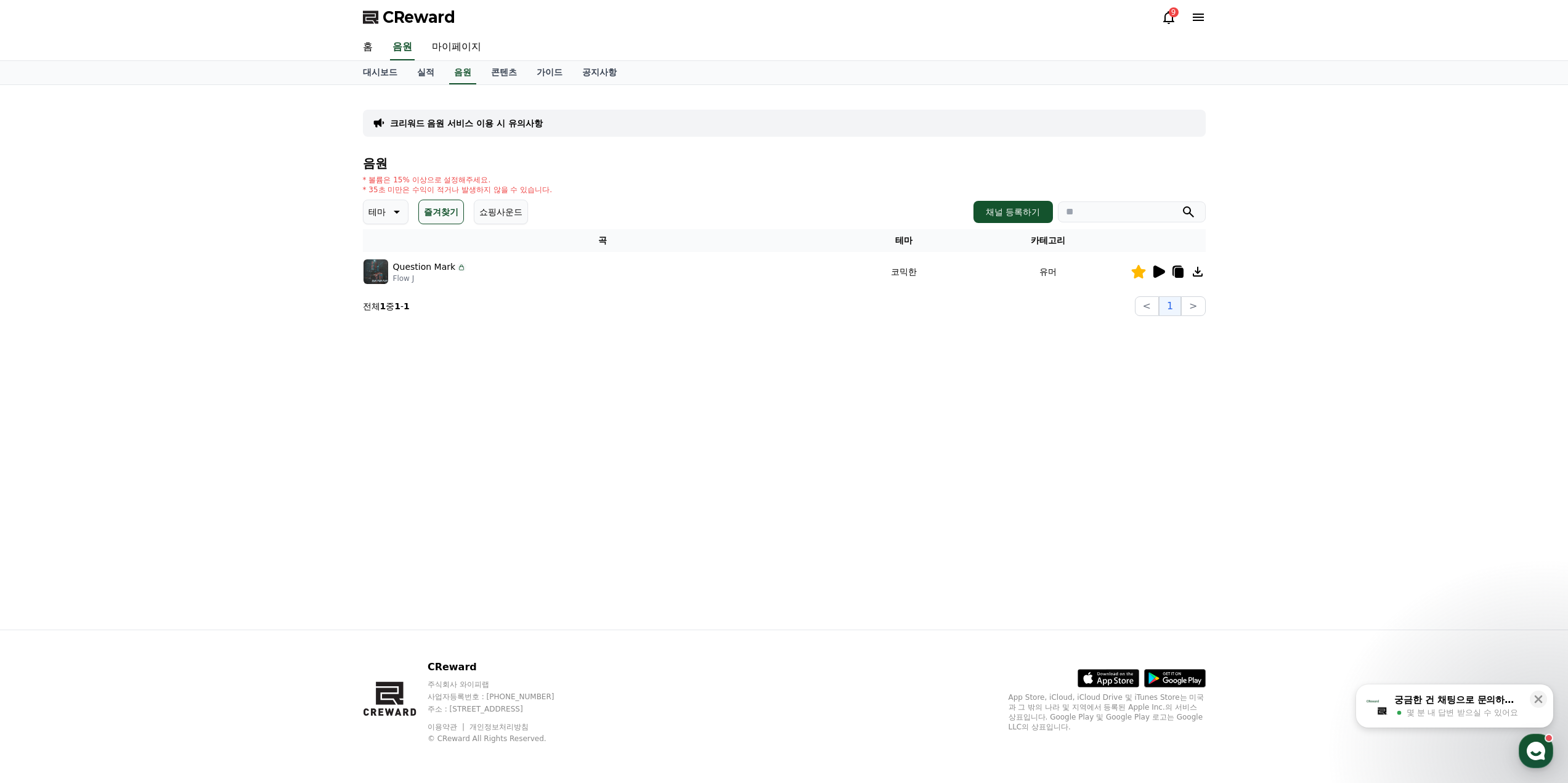
click at [398, 219] on button "테마" at bounding box center [386, 212] width 45 height 24
click at [819, 379] on div "크리워드 음원 서비스 이용 시 유의사항 음원 * 볼륨은 15% 이상으로 설정해주세요. * 35초 미만은 수익이 적거나 발생하지 않을 수 있습니…" at bounding box center [784, 357] width 863 height 544
click at [1159, 271] on icon at bounding box center [1159, 271] width 12 height 12
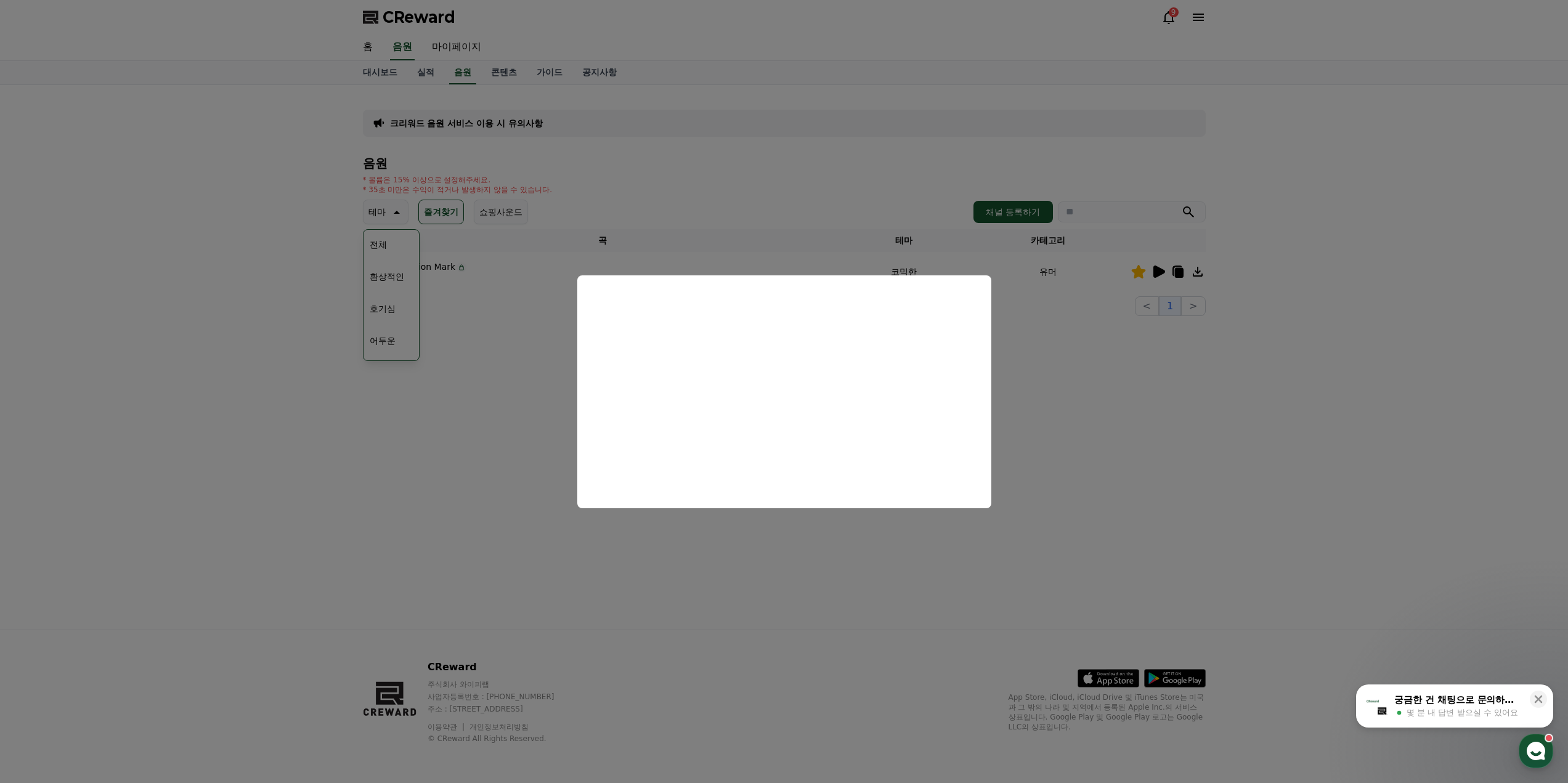
click at [1125, 430] on button "close modal" at bounding box center [784, 392] width 1568 height 783
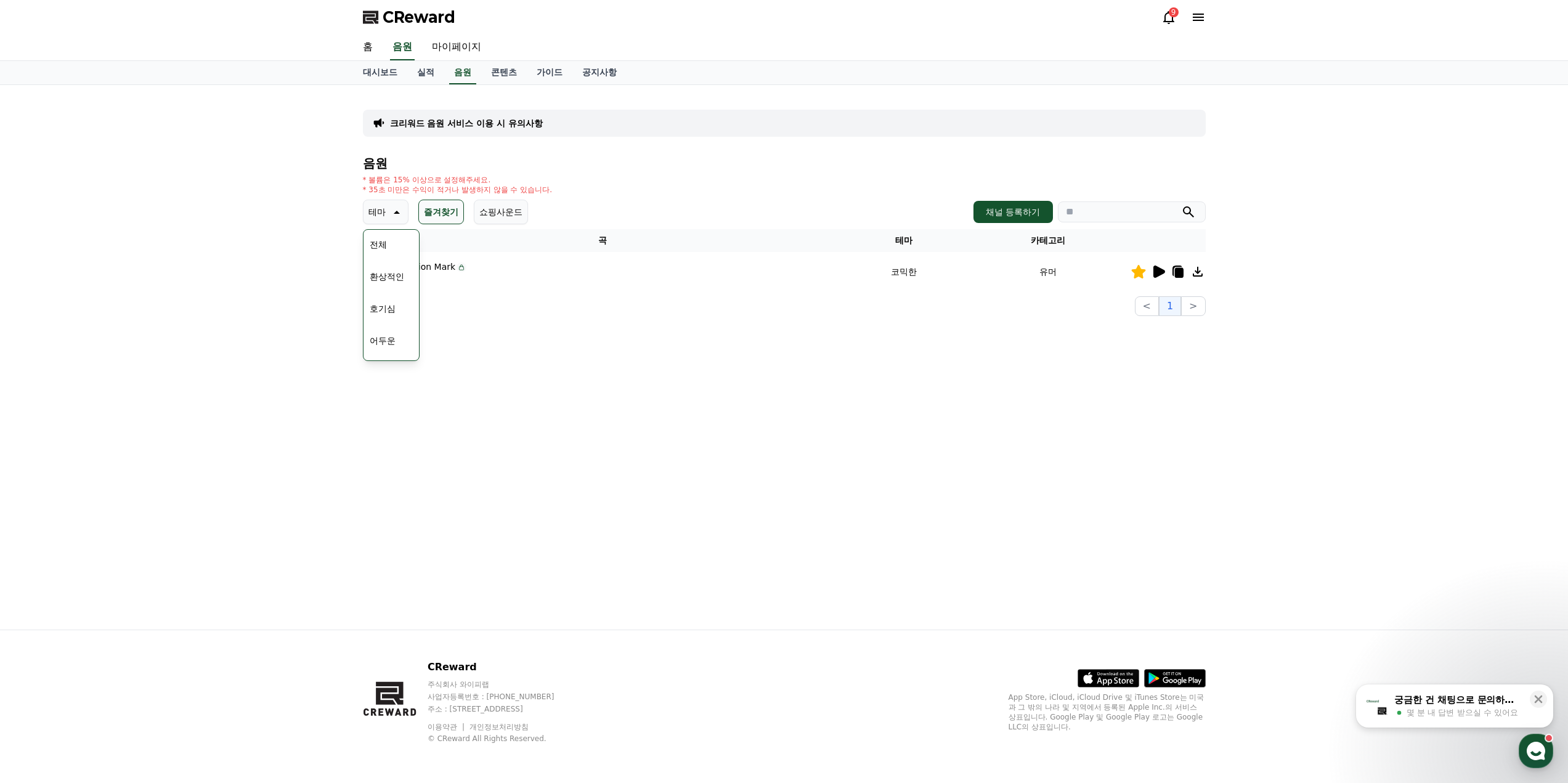
click at [386, 210] on button "테마" at bounding box center [386, 212] width 45 height 24
click at [377, 211] on p "테마" at bounding box center [377, 212] width 17 height 17
click at [393, 319] on button "긴장되는" at bounding box center [386, 313] width 44 height 27
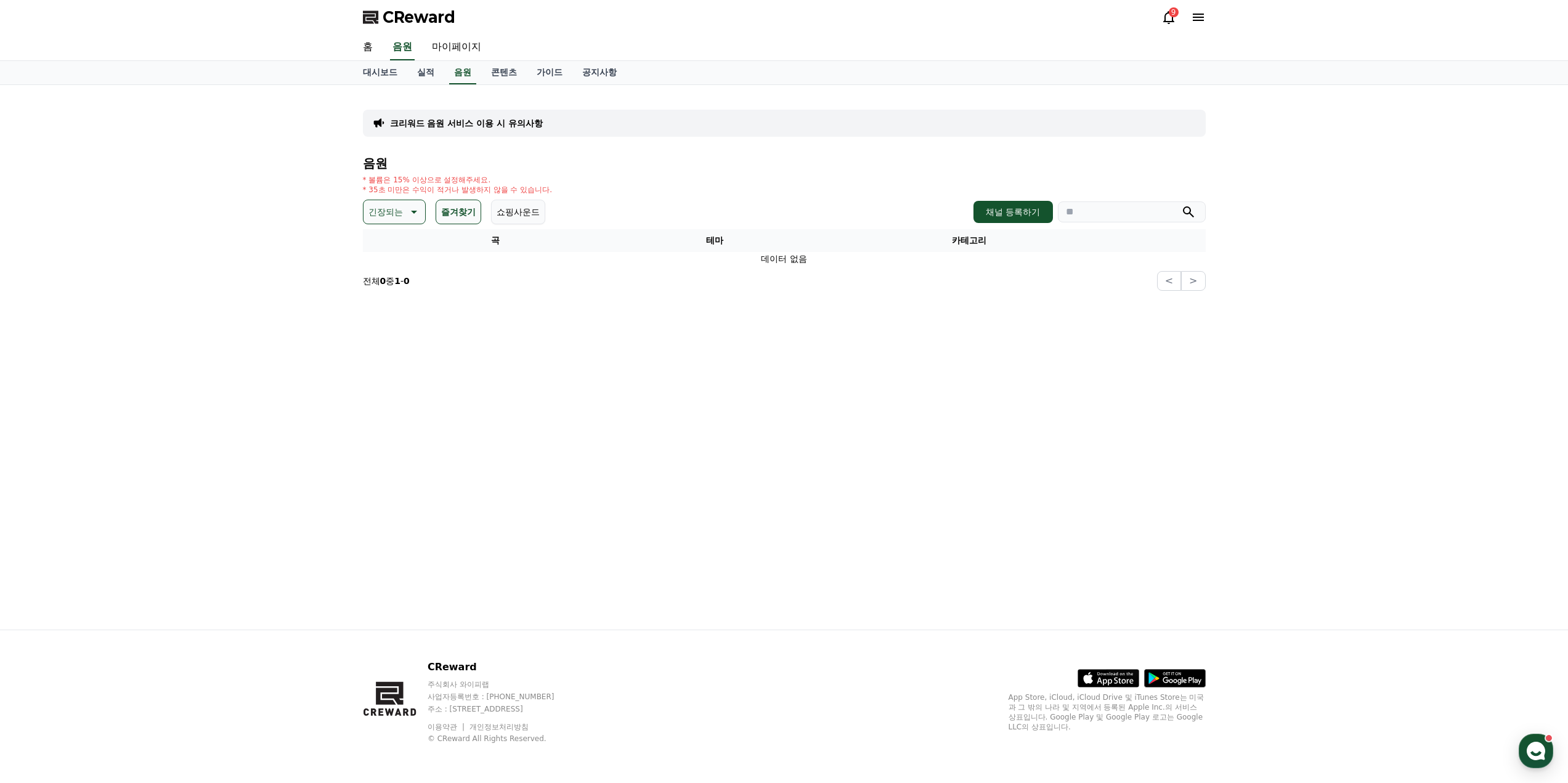
click at [453, 211] on button "즐겨찾기" at bounding box center [458, 212] width 45 height 24
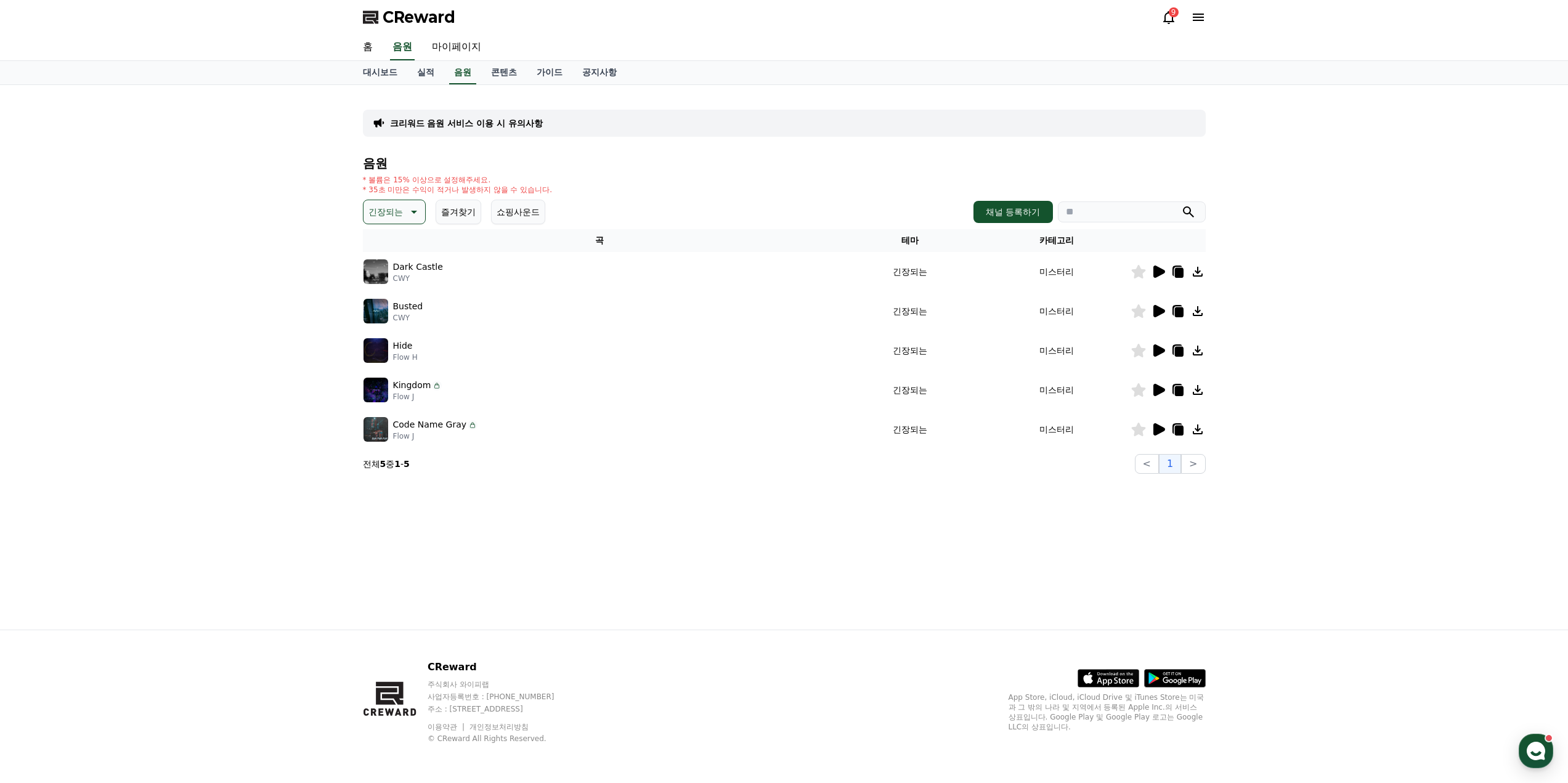
click at [1138, 313] on icon at bounding box center [1138, 311] width 14 height 14
